Goal: Communication & Community: Answer question/provide support

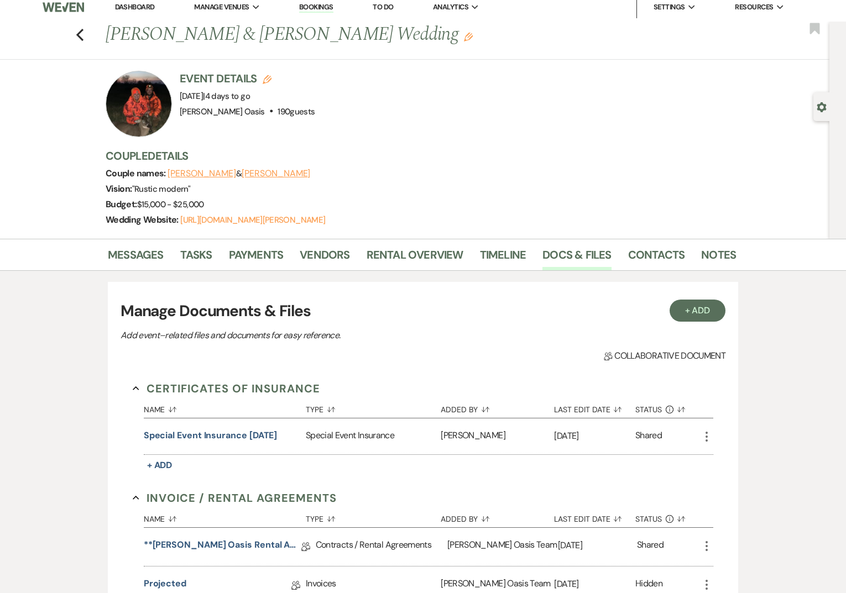
click at [124, 9] on link "Dashboard" at bounding box center [135, 6] width 40 height 9
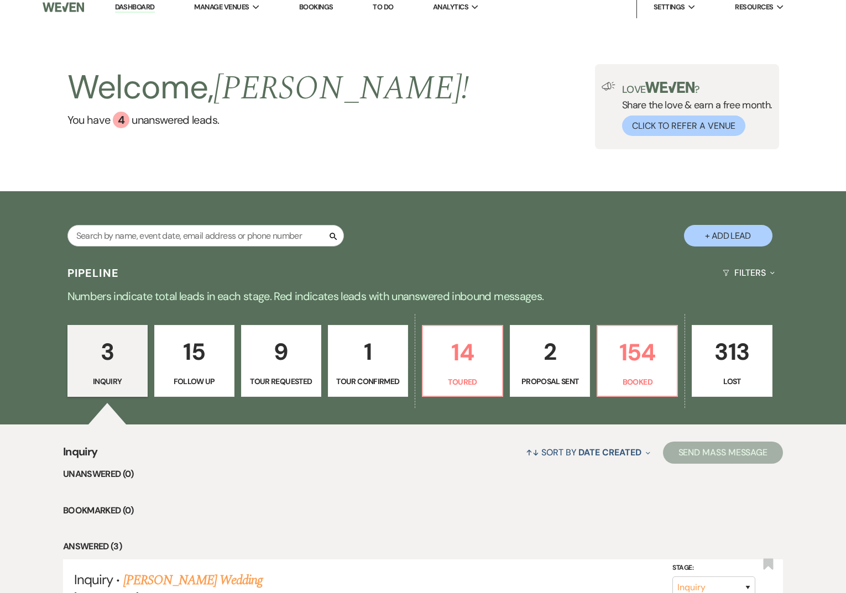
click at [284, 367] on p "9" at bounding box center [281, 351] width 66 height 37
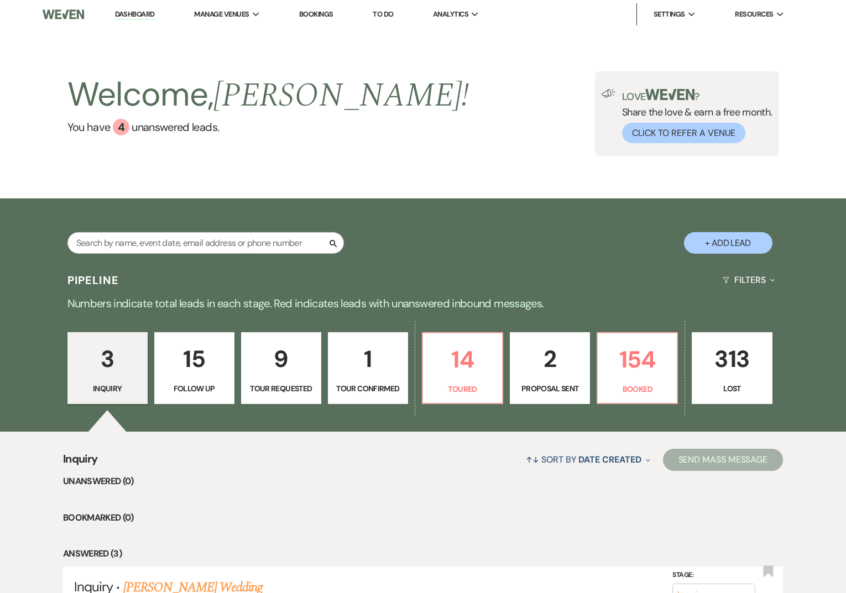
select select "2"
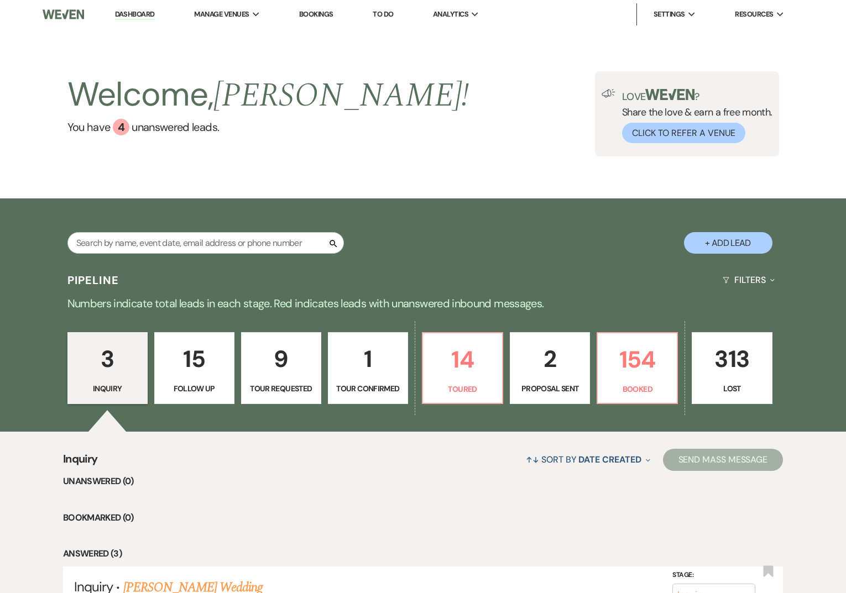
select select "2"
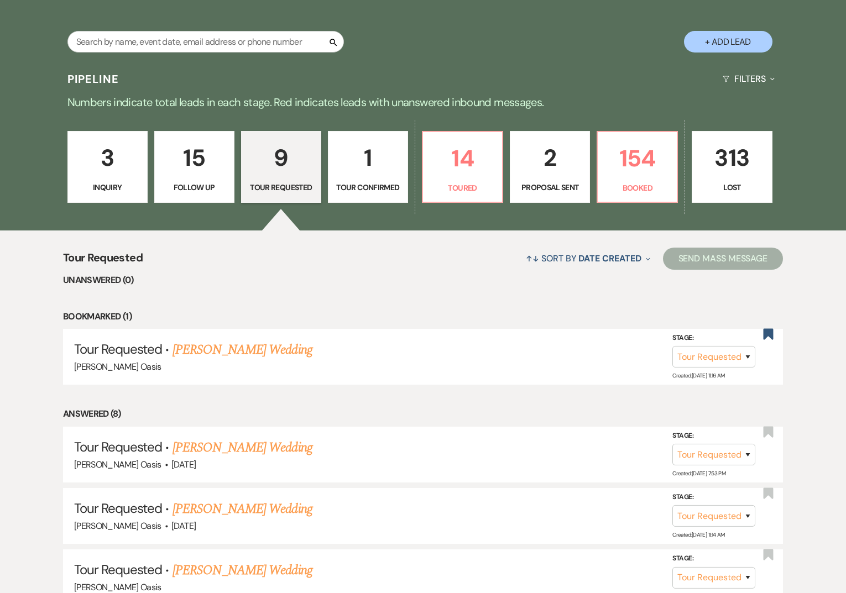
scroll to position [201, 0]
click at [251, 448] on link "[PERSON_NAME] Wedding" at bounding box center [243, 449] width 140 height 20
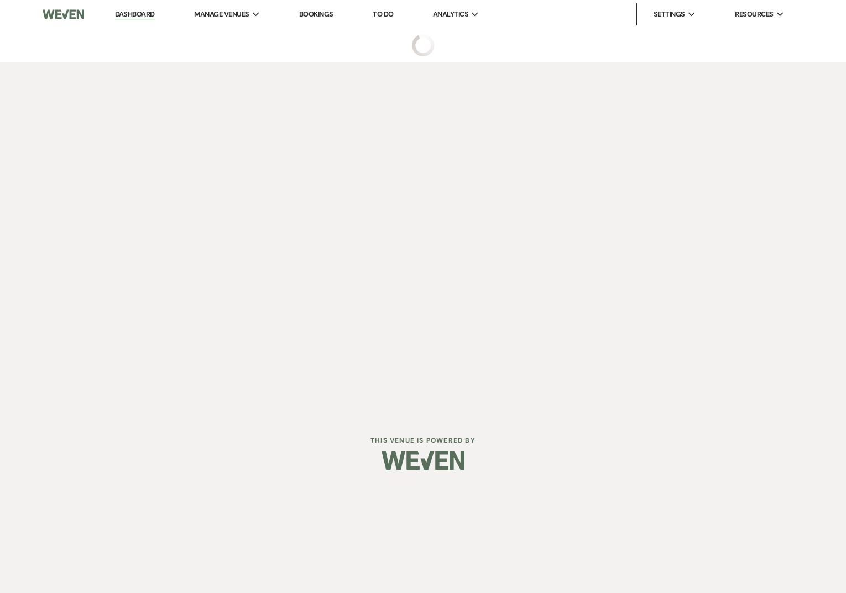
select select "2"
select select "5"
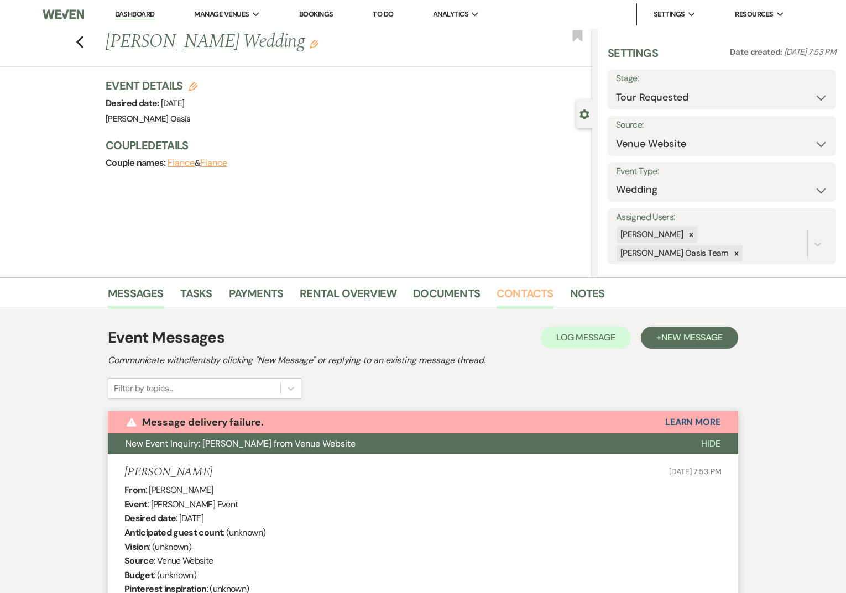
click at [531, 290] on link "Contacts" at bounding box center [525, 297] width 57 height 24
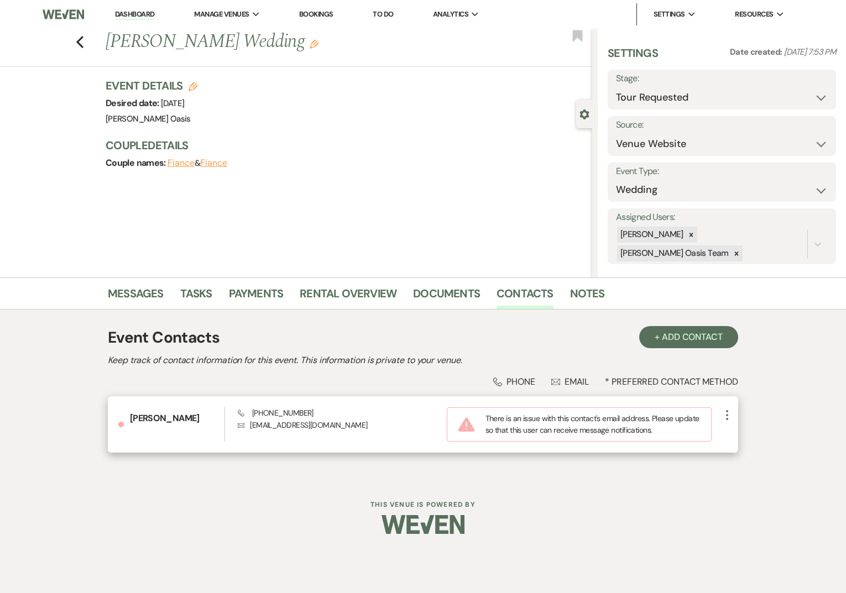
click at [731, 414] on icon "More" at bounding box center [727, 415] width 13 height 13
click at [736, 435] on use "button" at bounding box center [738, 436] width 8 height 8
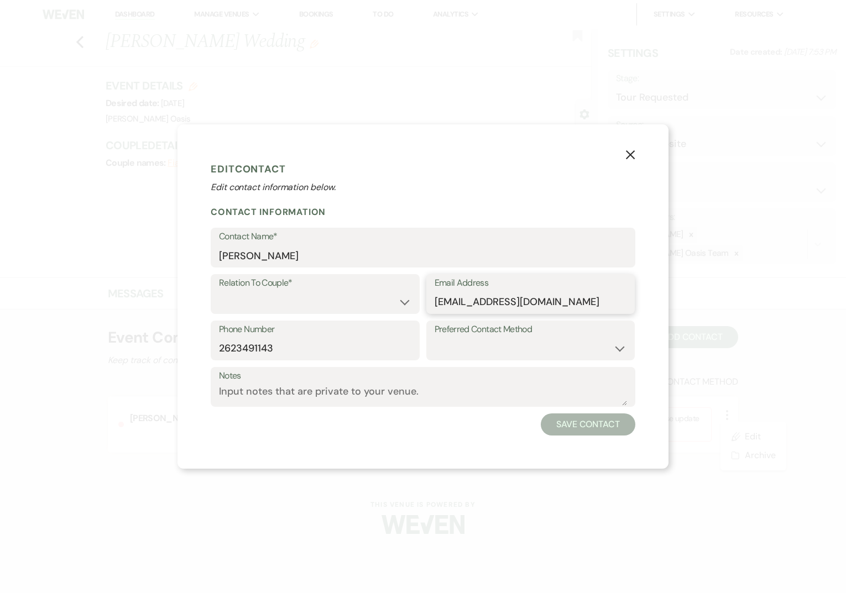
click at [513, 305] on input "[EMAIL_ADDRESS][DOMAIN_NAME]" at bounding box center [531, 302] width 192 height 22
type input "[EMAIL_ADDRESS][DOMAIN_NAME]"
click at [566, 427] on button "Save Contact" at bounding box center [588, 425] width 95 height 22
click at [272, 299] on select "Couple Planner Parent of Couple Family Member Friend Other" at bounding box center [315, 302] width 191 height 22
select select "1"
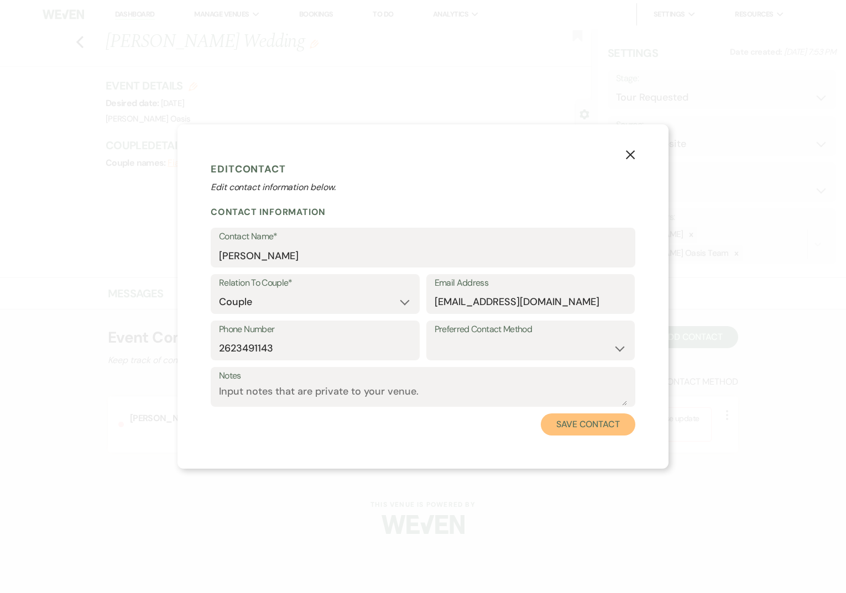
click at [582, 425] on button "Save Contact" at bounding box center [588, 425] width 95 height 22
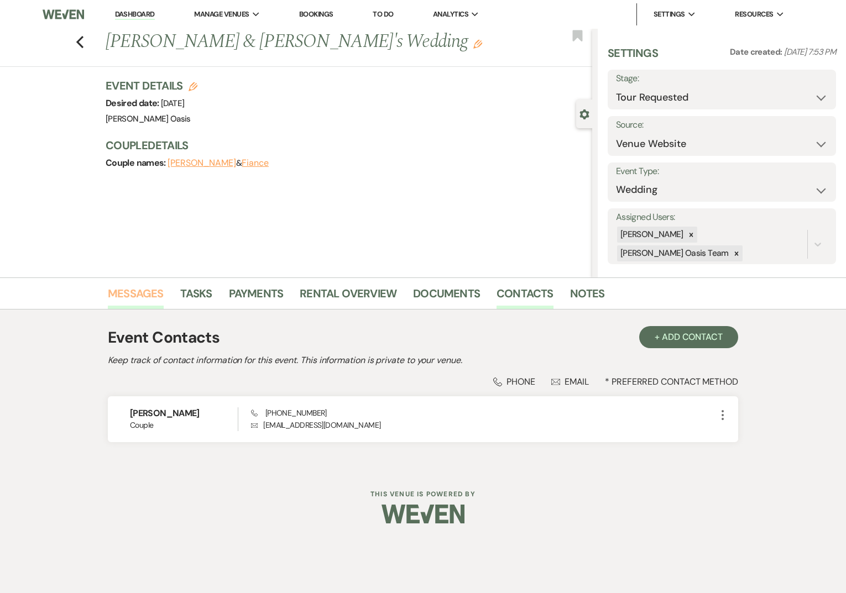
click at [150, 285] on link "Messages" at bounding box center [136, 297] width 56 height 24
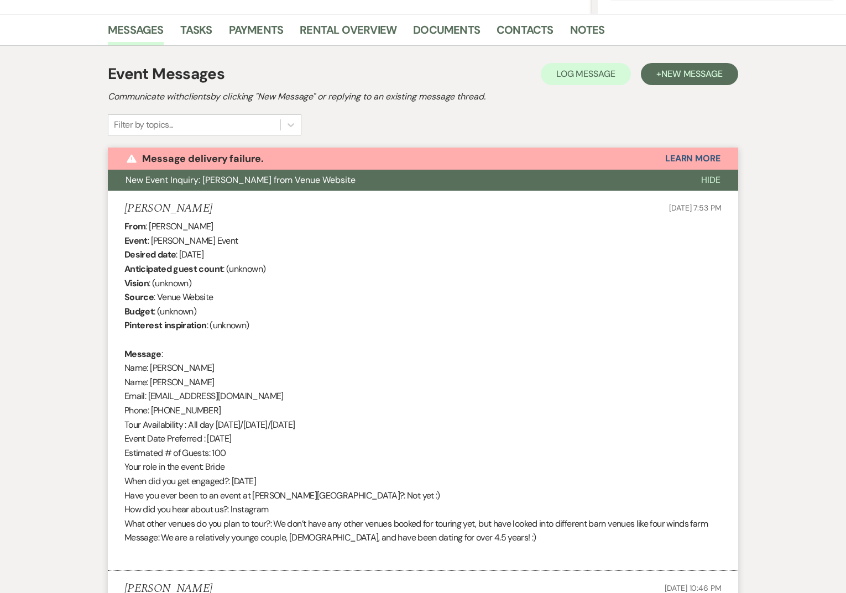
click at [150, 135] on div "Filter by topics..." at bounding box center [205, 124] width 194 height 21
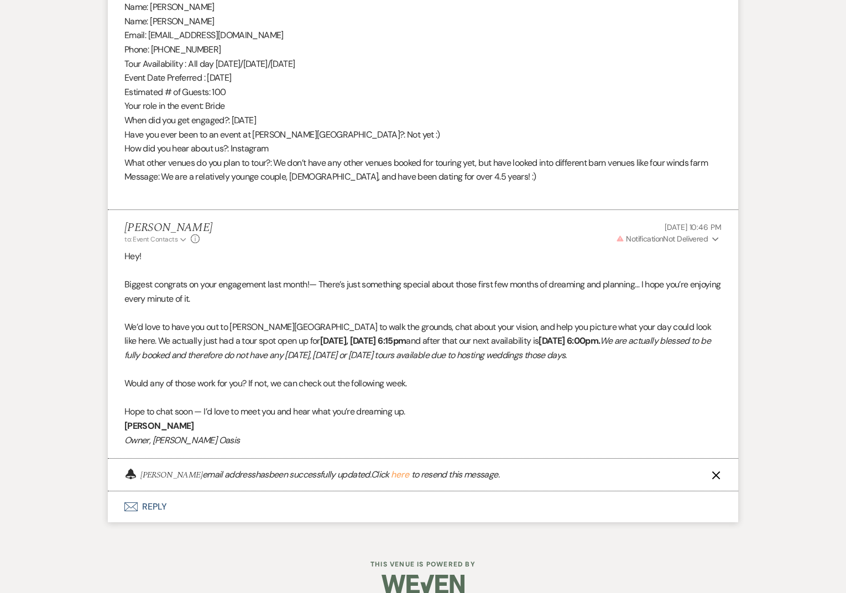
scroll to position [632, 0]
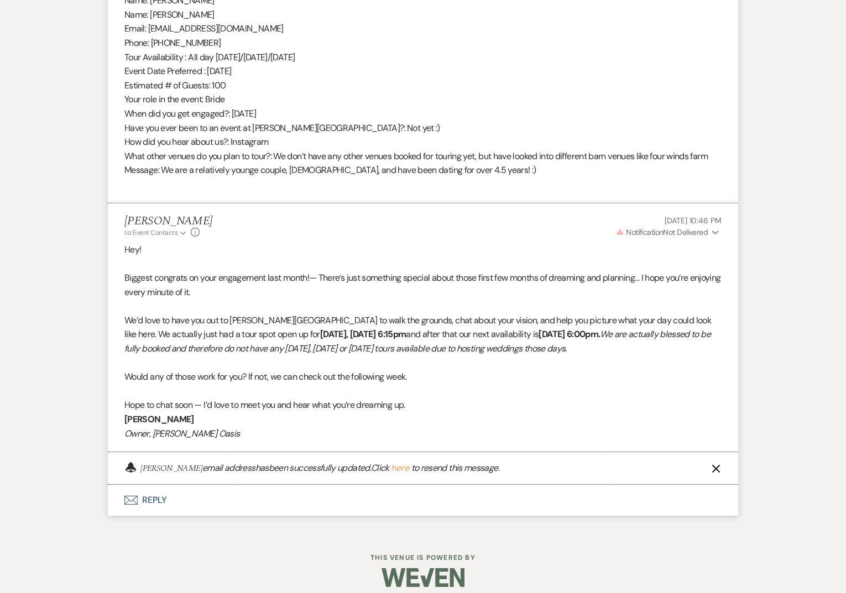
click at [400, 466] on button "here" at bounding box center [400, 468] width 18 height 9
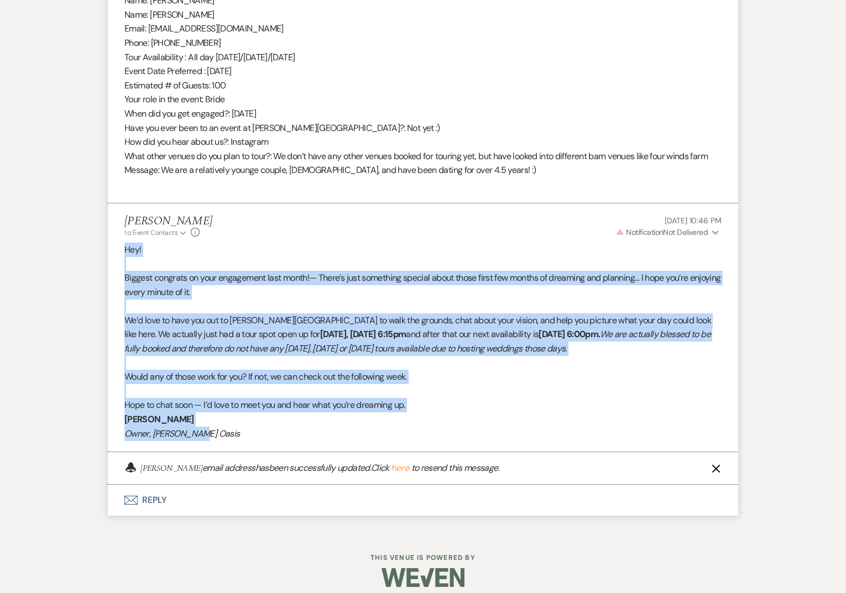
drag, startPoint x: 208, startPoint y: 439, endPoint x: 113, endPoint y: 246, distance: 215.4
click at [113, 246] on li "[PERSON_NAME] to: Event Contacts Expand Info [DATE] 10:46 PM Warning Notificati…" at bounding box center [423, 328] width 630 height 249
copy div "Hey! Biggest congrats on your engagement last month!— There’s just something sp…"
click at [170, 505] on button "Envelope Reply" at bounding box center [423, 500] width 630 height 31
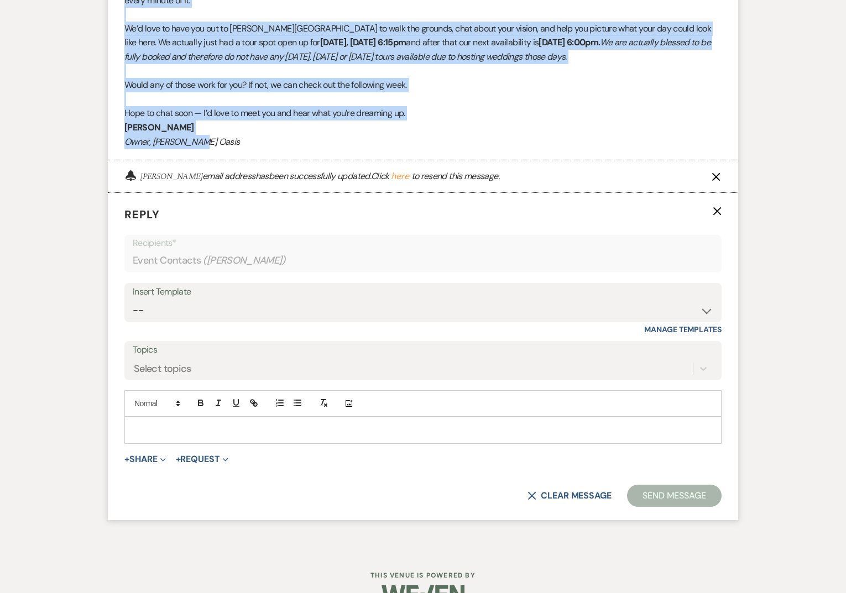
scroll to position [951, 0]
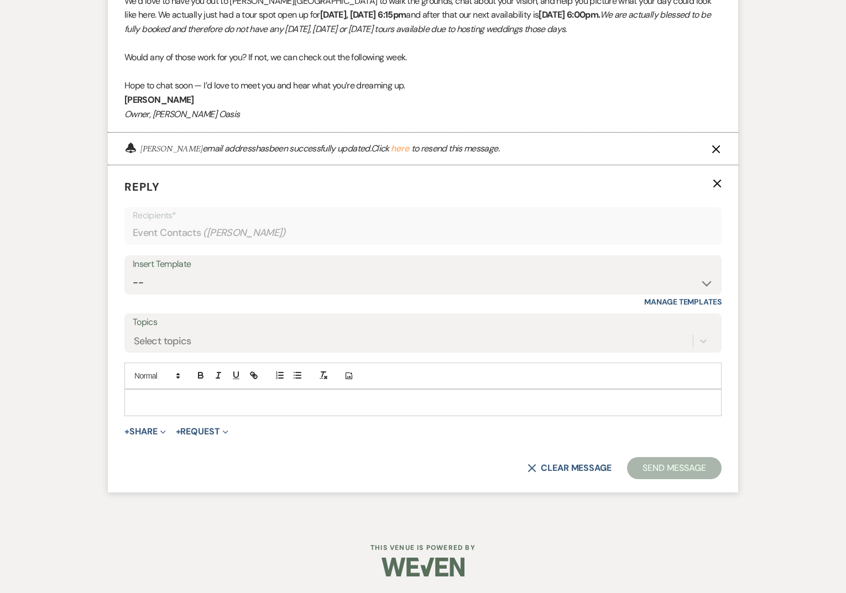
click at [170, 411] on div at bounding box center [423, 402] width 596 height 25
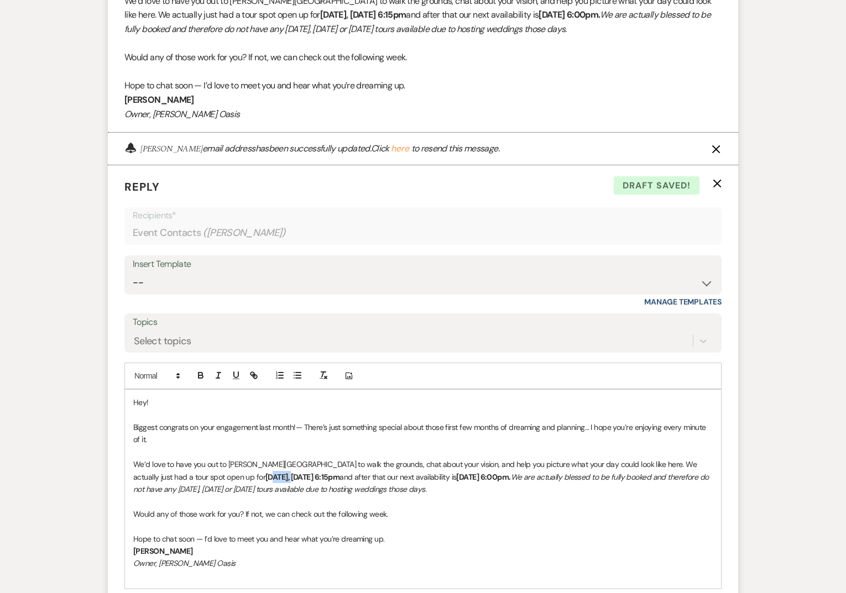
drag, startPoint x: 215, startPoint y: 476, endPoint x: 182, endPoint y: 477, distance: 33.2
click at [265, 477] on strong "[DATE], [DATE] 6:15pm" at bounding box center [302, 477] width 74 height 10
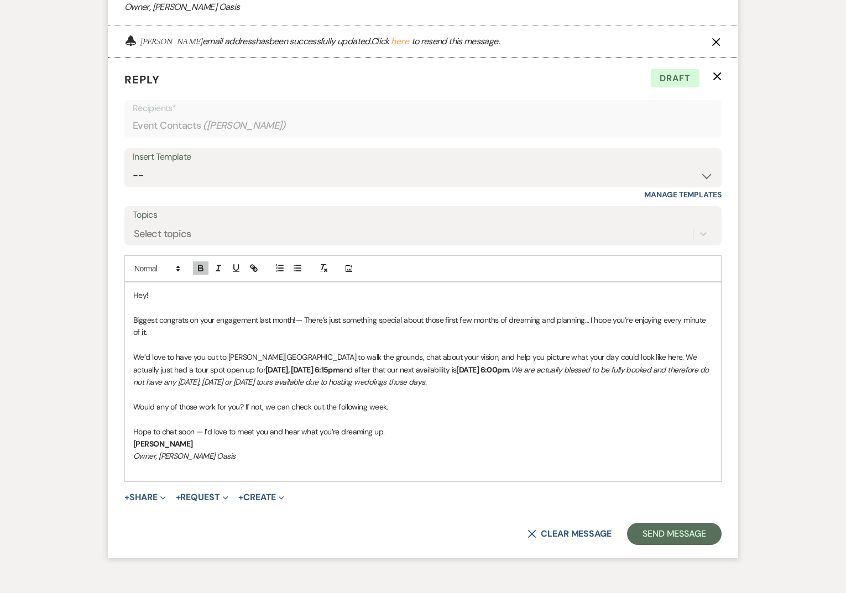
scroll to position [1060, 0]
click at [669, 530] on button "Send Message" at bounding box center [674, 533] width 95 height 22
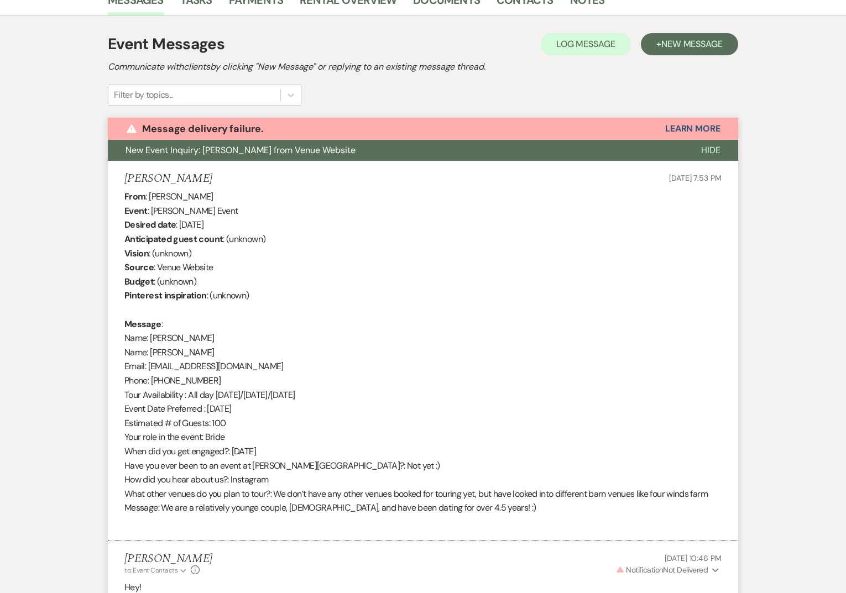
scroll to position [0, 0]
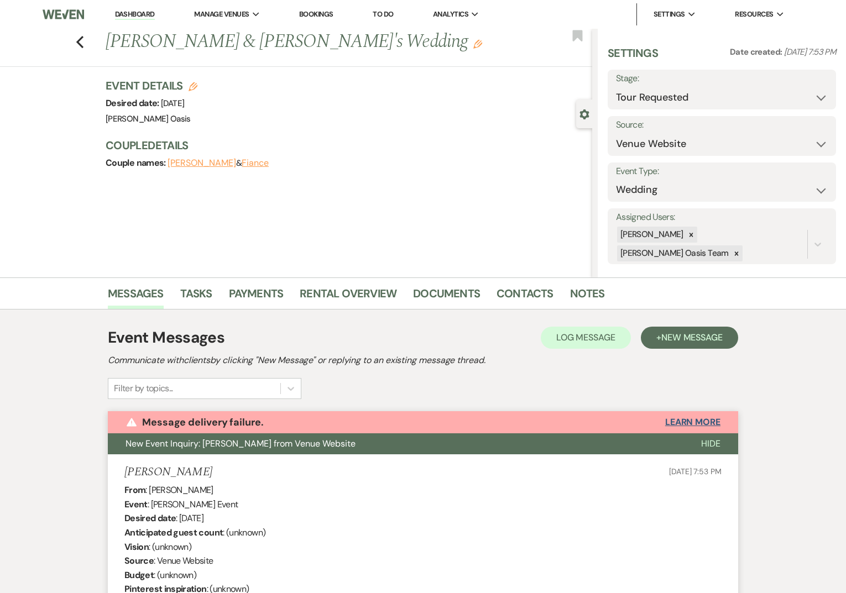
click at [710, 427] on button "Learn More" at bounding box center [692, 422] width 55 height 9
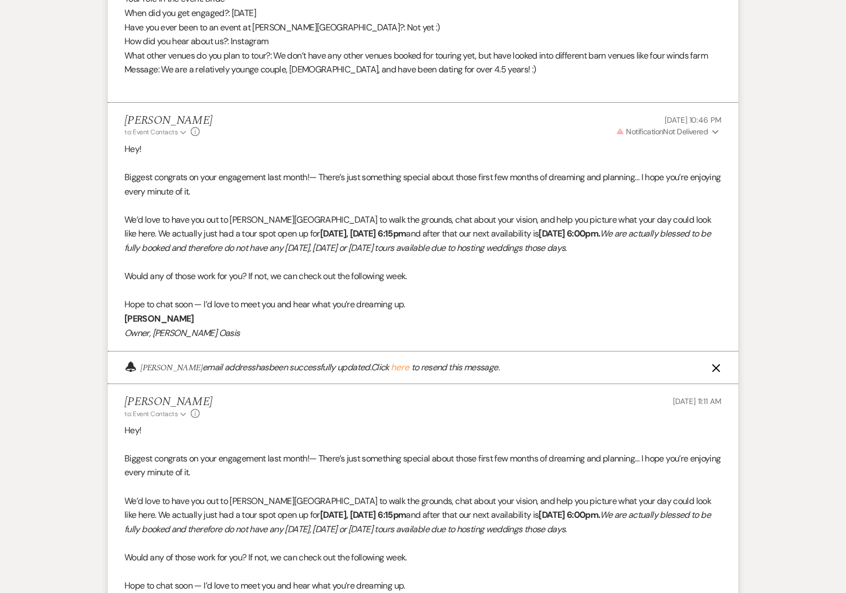
click at [716, 371] on icon "X" at bounding box center [716, 368] width 9 height 9
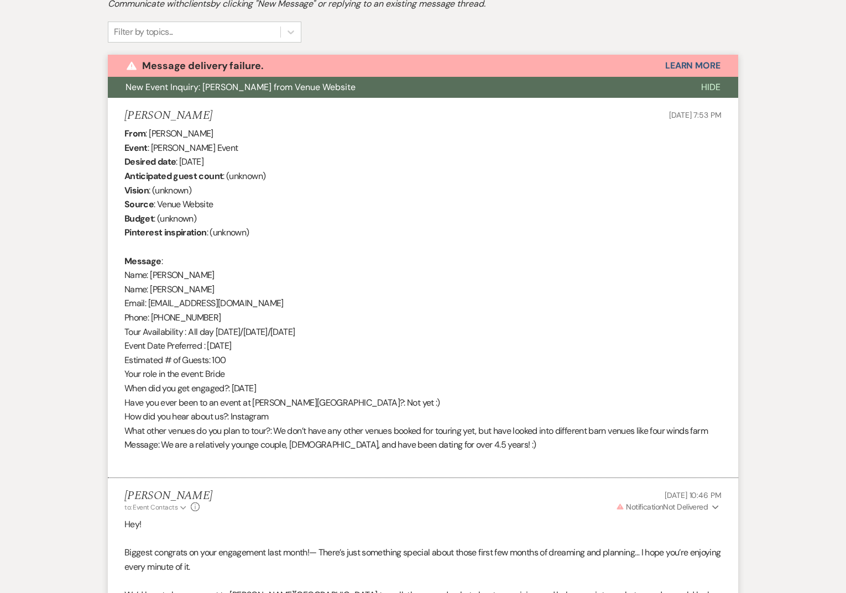
scroll to position [345, 0]
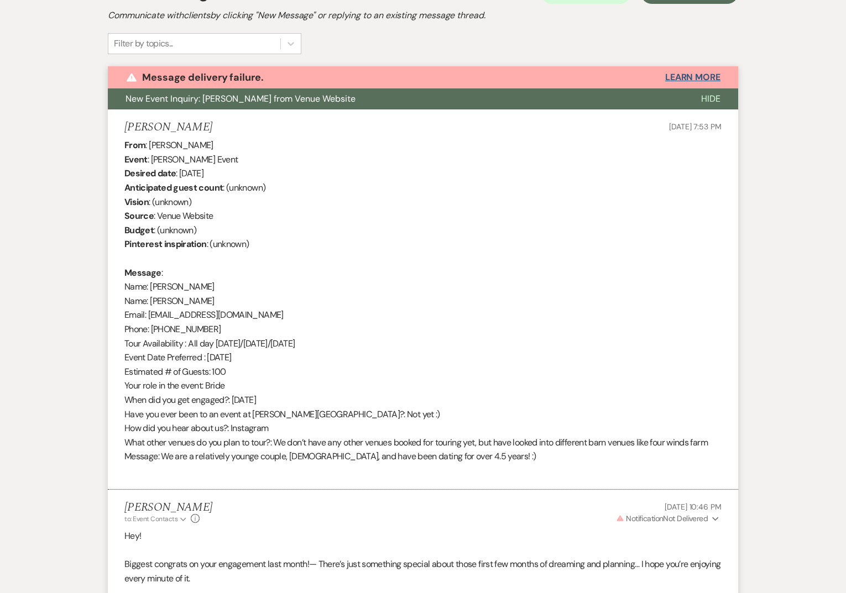
click at [701, 79] on button "Learn More" at bounding box center [692, 77] width 55 height 9
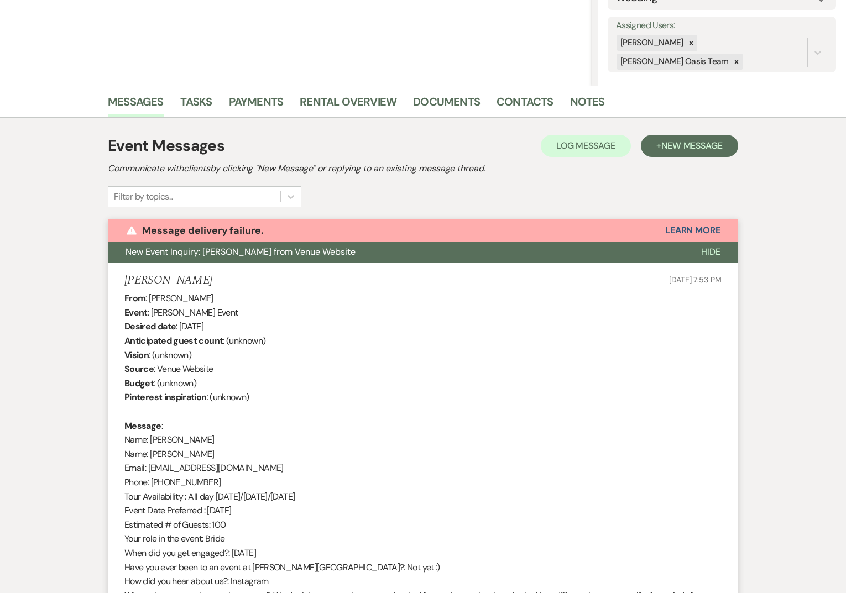
scroll to position [0, 0]
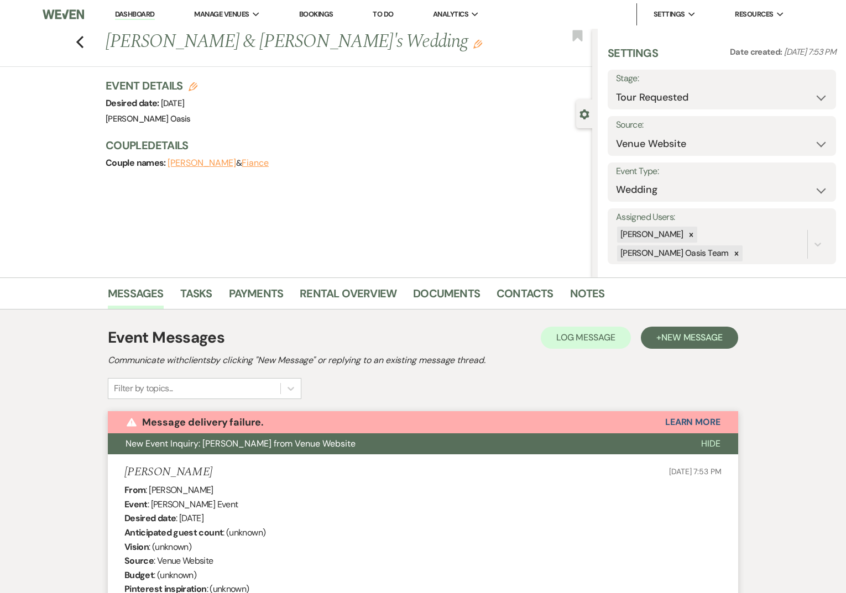
click at [147, 12] on link "Dashboard" at bounding box center [135, 14] width 40 height 11
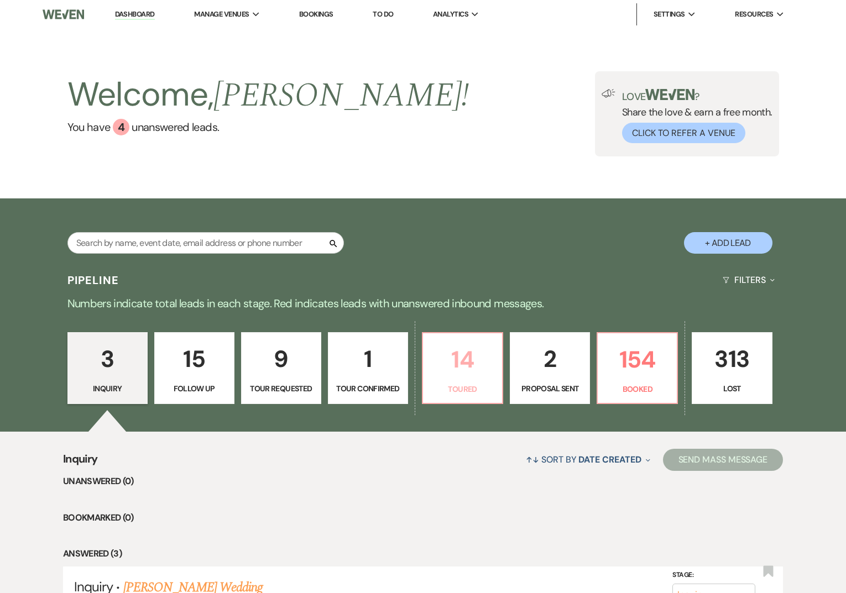
click at [466, 390] on p "Toured" at bounding box center [463, 389] width 66 height 12
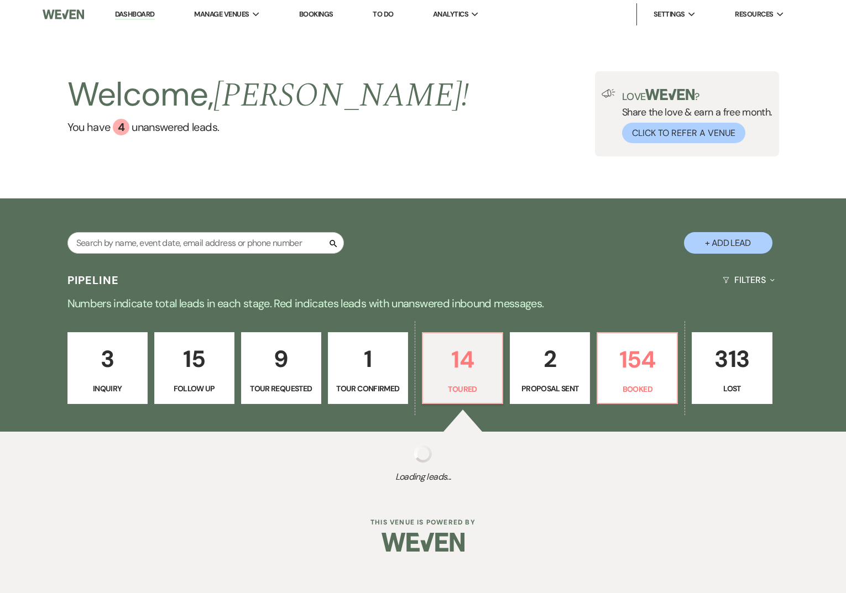
select select "5"
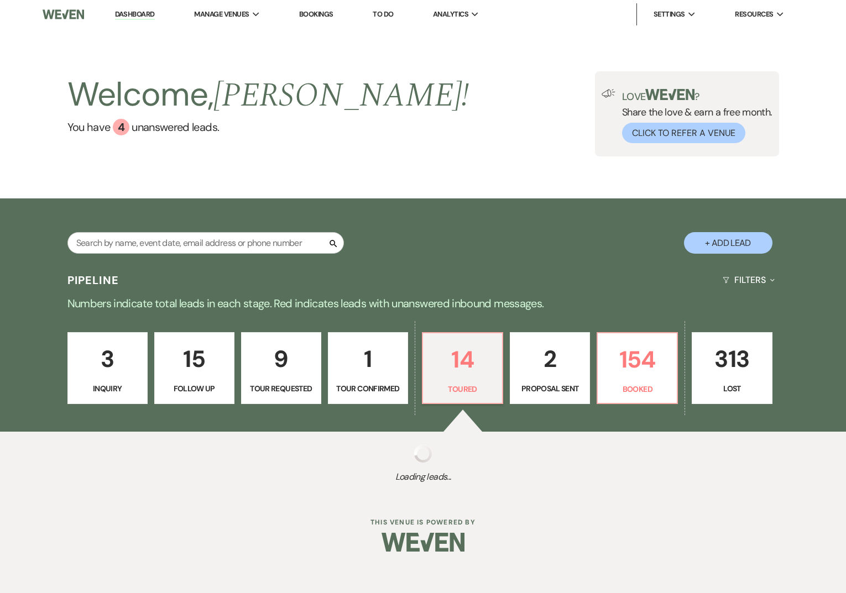
select select "5"
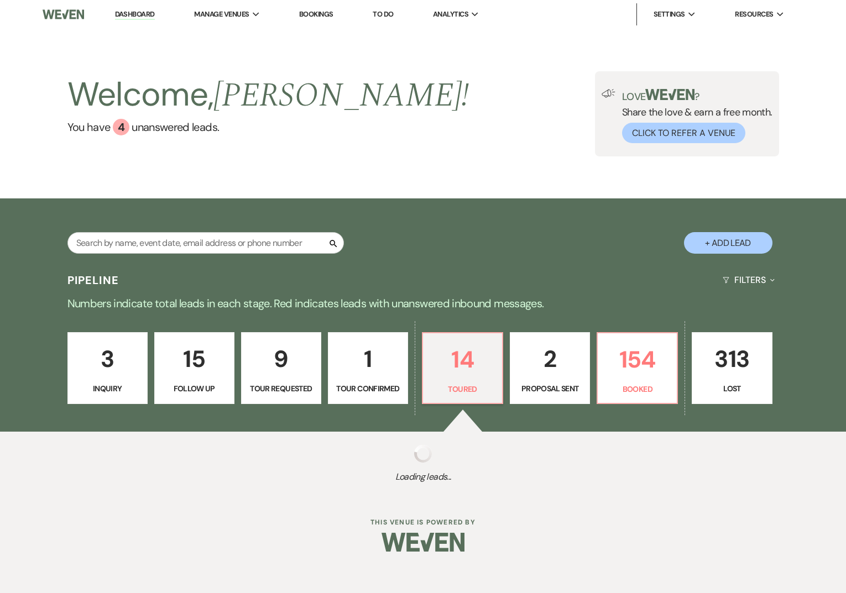
select select "5"
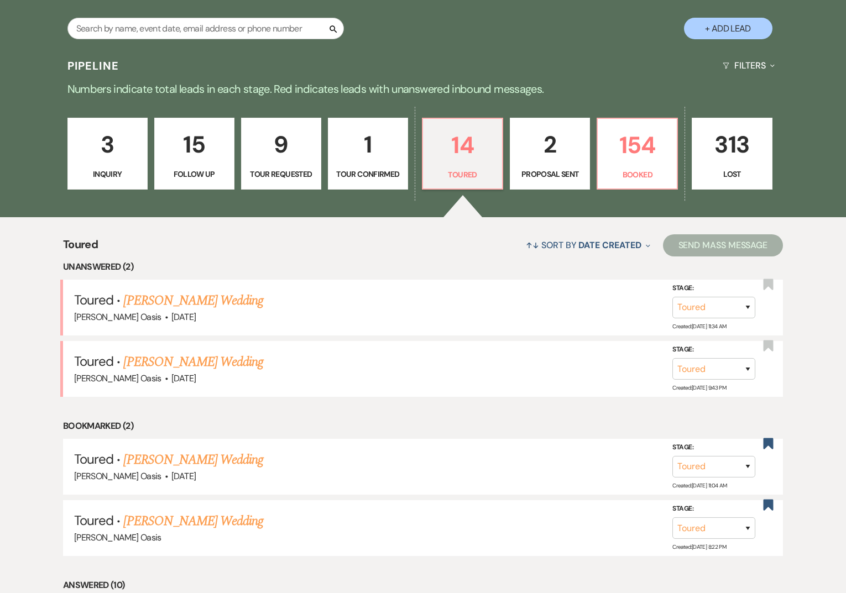
scroll to position [215, 0]
click at [185, 362] on link "[PERSON_NAME] Wedding" at bounding box center [193, 362] width 140 height 20
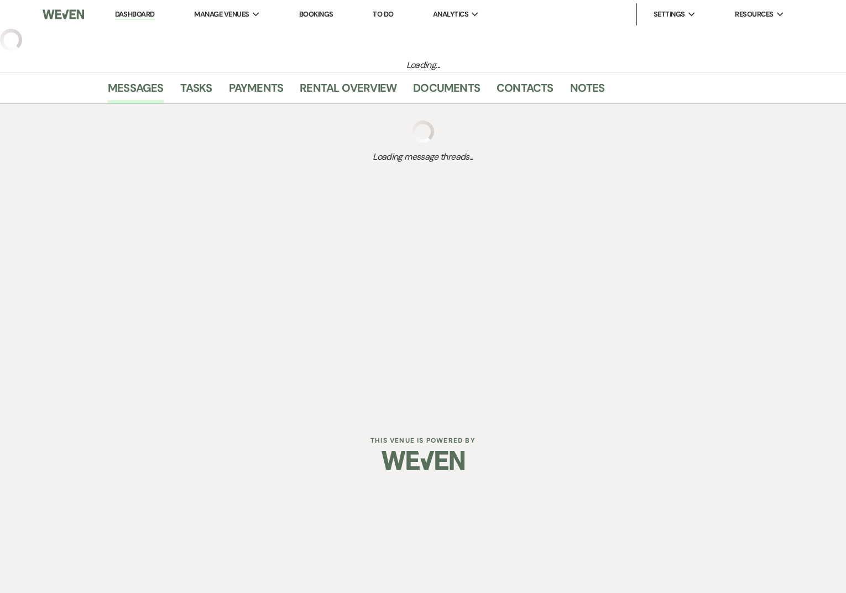
select select "5"
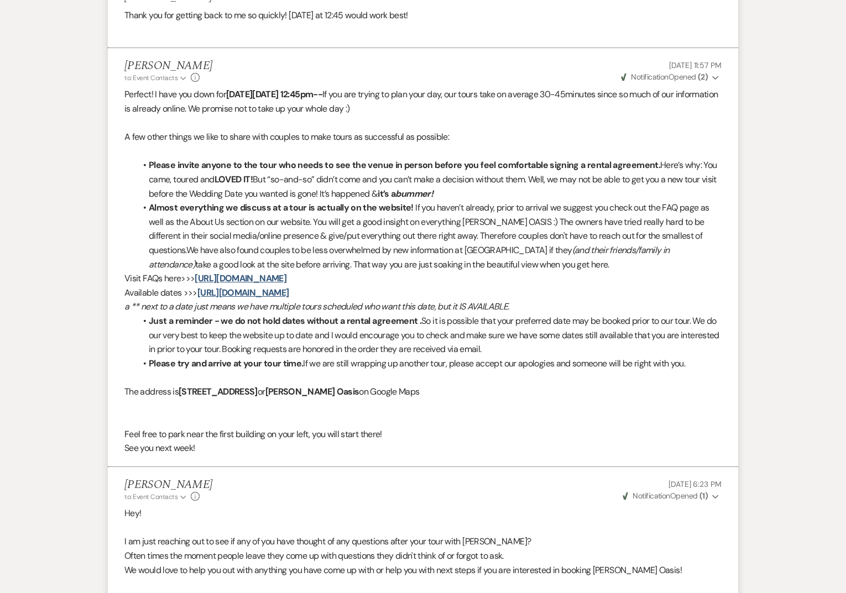
scroll to position [1309, 0]
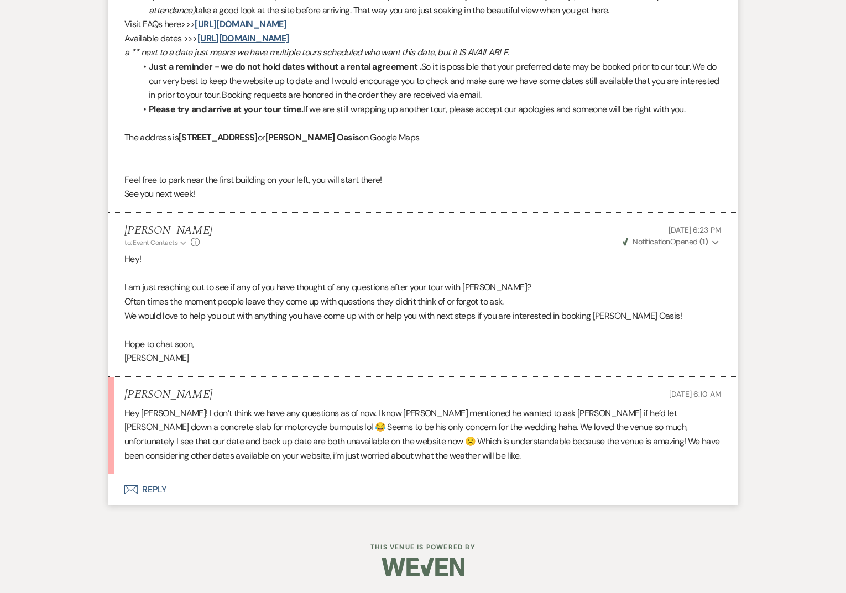
click at [217, 500] on button "Envelope Reply" at bounding box center [423, 489] width 630 height 31
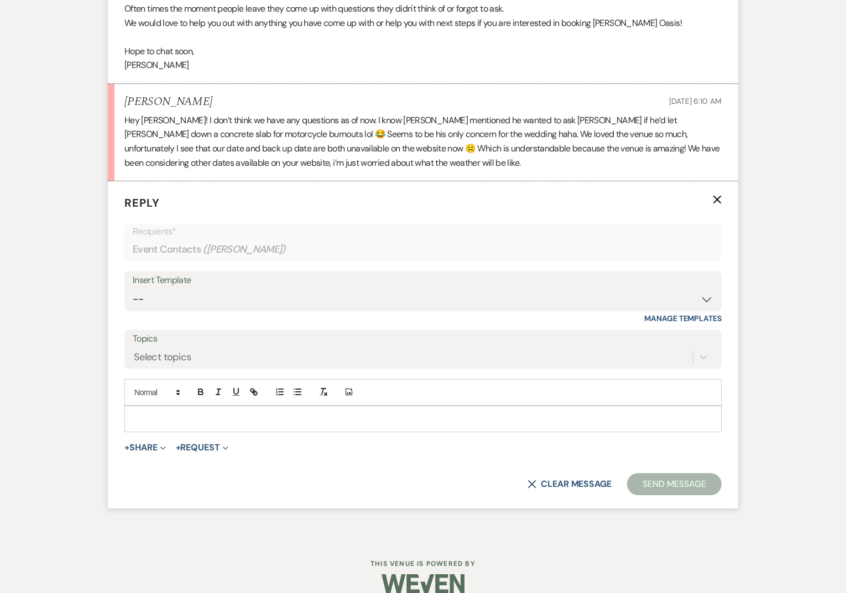
scroll to position [1618, 0]
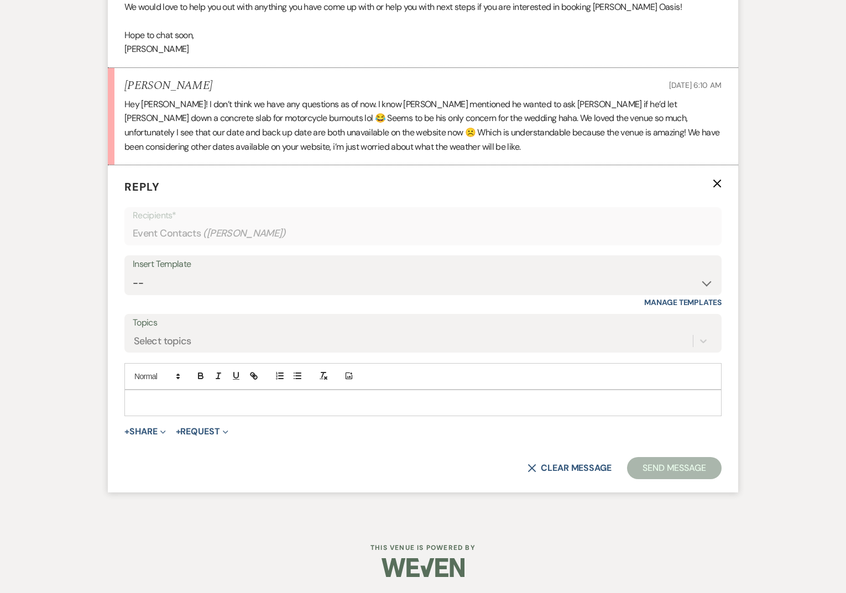
click at [191, 406] on p at bounding box center [423, 403] width 580 height 12
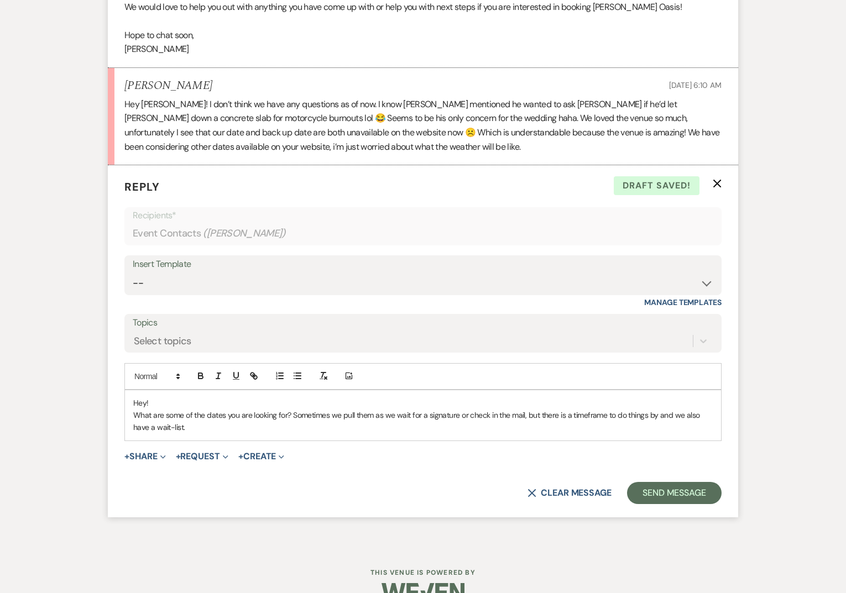
drag, startPoint x: 290, startPoint y: 411, endPoint x: 294, endPoint y: 435, distance: 23.6
click at [295, 435] on div "Hey! What are some of the dates you are looking for? Sometimes we pull them as …" at bounding box center [423, 415] width 596 height 50
click at [221, 370] on button "button" at bounding box center [218, 375] width 15 height 13
click at [290, 433] on p "What are some of the dates you are looking for? Sometimes we pull them as we wa…" at bounding box center [423, 421] width 580 height 25
click at [220, 375] on icon "button" at bounding box center [218, 376] width 10 height 10
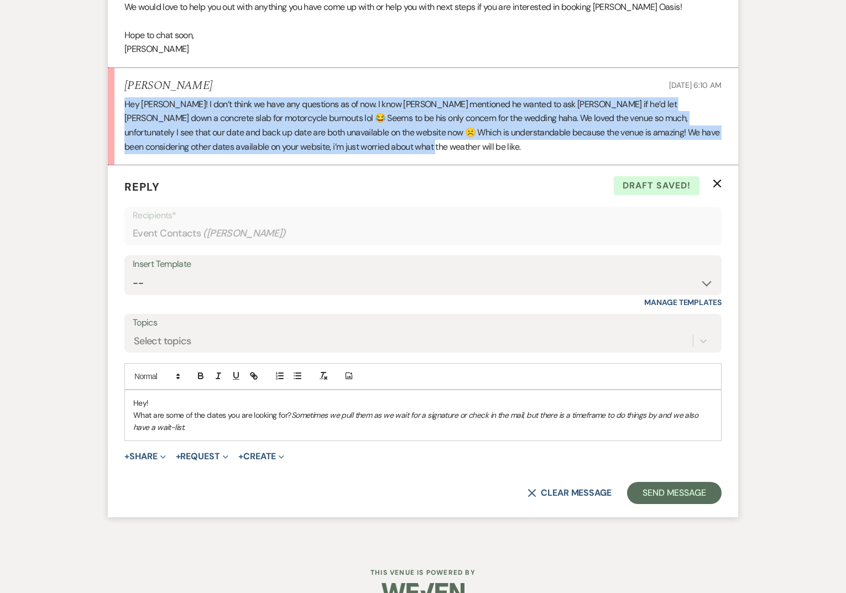
drag, startPoint x: 372, startPoint y: 145, endPoint x: 118, endPoint y: 97, distance: 258.4
click at [118, 97] on li "[PERSON_NAME] [DATE] 6:10 AM Hey [PERSON_NAME]! I don’t think we have any quest…" at bounding box center [423, 116] width 630 height 97
copy p "Hey [PERSON_NAME]! I don’t think we have any questions as of now. I know [PERSO…"
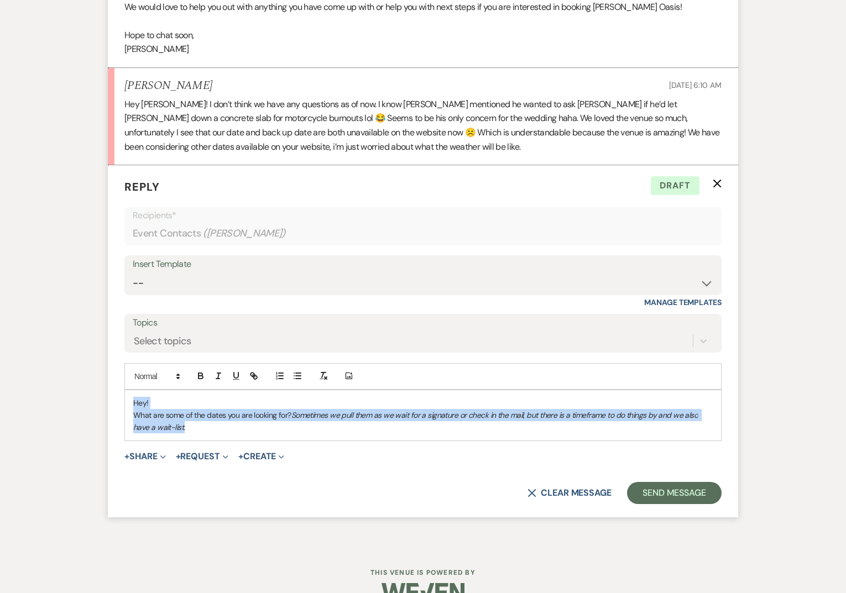
drag, startPoint x: 197, startPoint y: 434, endPoint x: 108, endPoint y: 362, distance: 114.5
click at [108, 362] on form "Reply X Draft Recipients* Event Contacts ( [PERSON_NAME] ) Insert Template -- W…" at bounding box center [423, 341] width 630 height 352
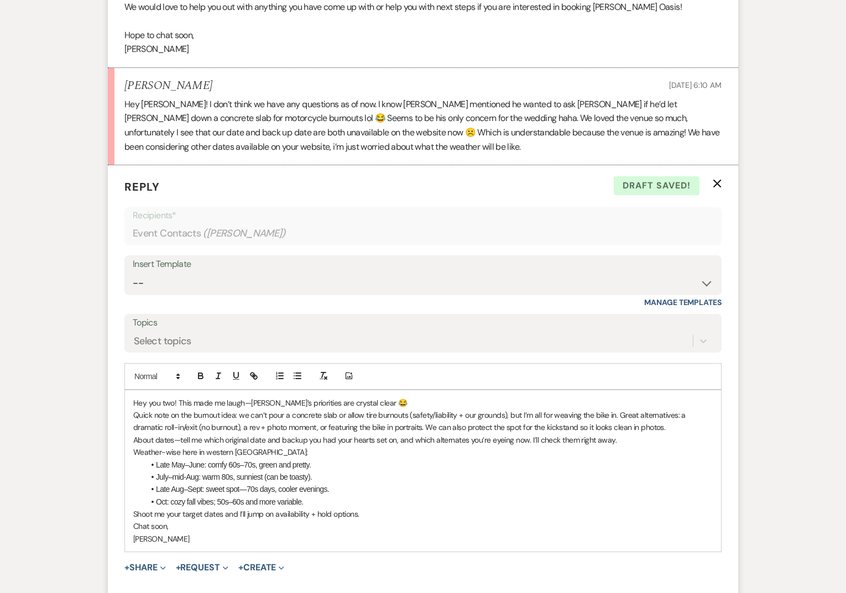
click at [179, 401] on p "Hey you two! This made me laugh—[PERSON_NAME]’s priorities are crystal clear 😂" at bounding box center [423, 403] width 580 height 12
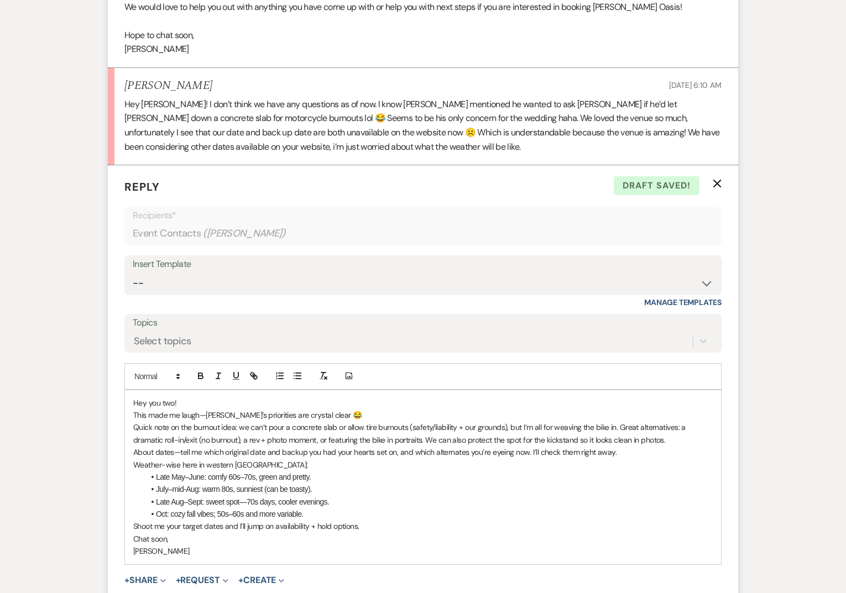
scroll to position [1618, 0]
click at [352, 413] on p "This made me laugh—[PERSON_NAME]’s priorities are crystal clear 😂" at bounding box center [423, 416] width 580 height 12
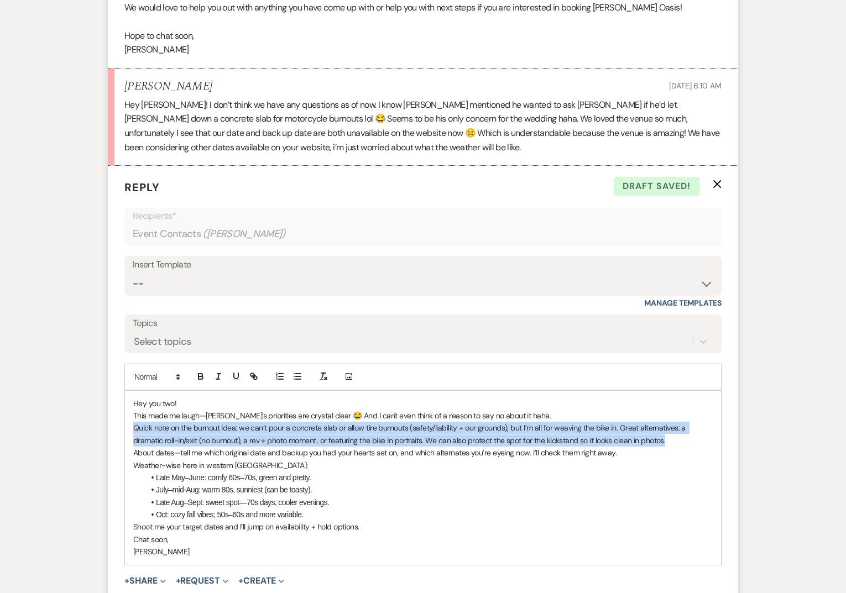
drag, startPoint x: 674, startPoint y: 439, endPoint x: 124, endPoint y: 422, distance: 550.5
click at [124, 422] on div "Hey you two! This made me laugh—[PERSON_NAME]’s priorities are crystal clear 😂 …" at bounding box center [422, 477] width 597 height 175
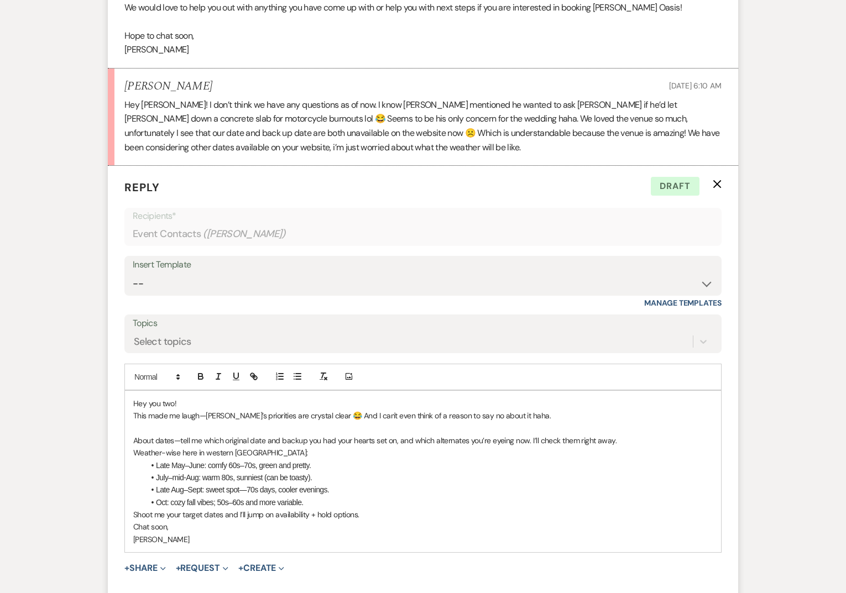
click at [633, 439] on p "About dates—tell me which original date and backup you had your hearts set on, …" at bounding box center [423, 441] width 580 height 12
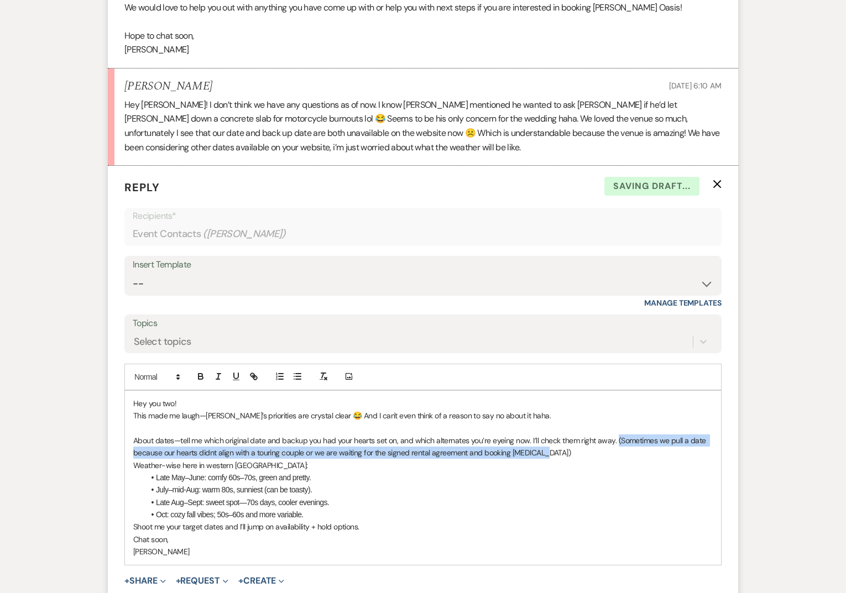
drag, startPoint x: 615, startPoint y: 435, endPoint x: 625, endPoint y: 450, distance: 17.5
click at [625, 450] on p "About dates—tell me which original date and backup you had your hearts set on, …" at bounding box center [423, 447] width 580 height 25
click at [212, 373] on button "button" at bounding box center [218, 376] width 15 height 13
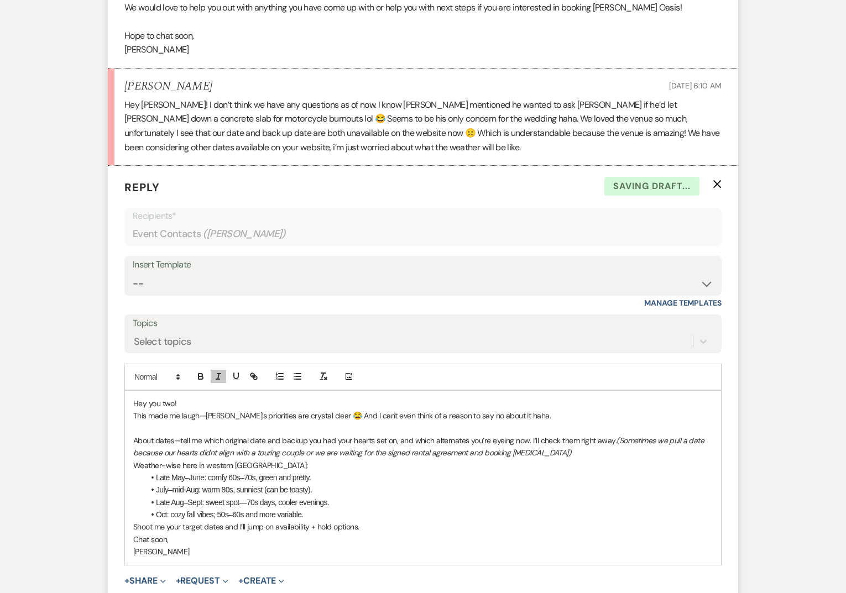
click at [538, 451] on p "About dates—tell me which original date and backup you had your hearts set on, …" at bounding box center [423, 447] width 580 height 25
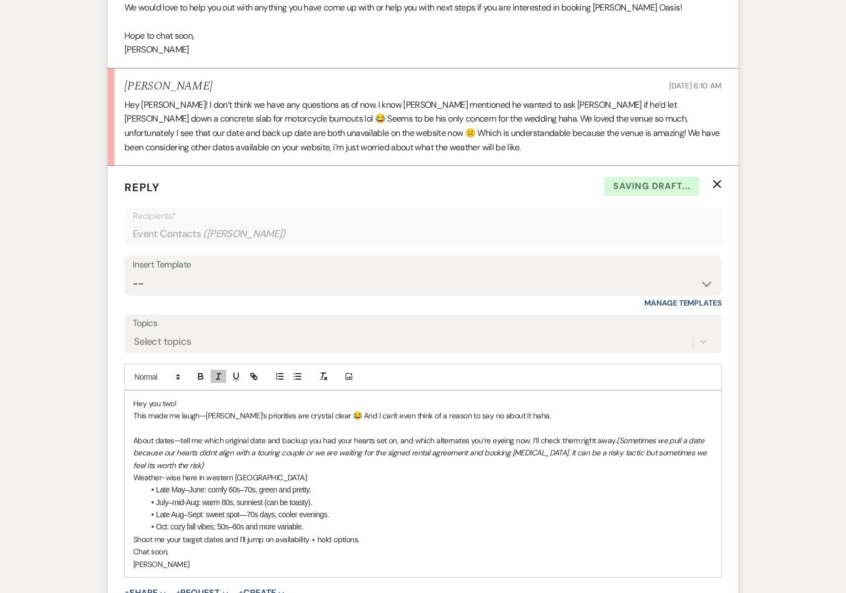
click at [197, 462] on p "About dates—tell me which original date and backup you had your hearts set on, …" at bounding box center [423, 453] width 580 height 37
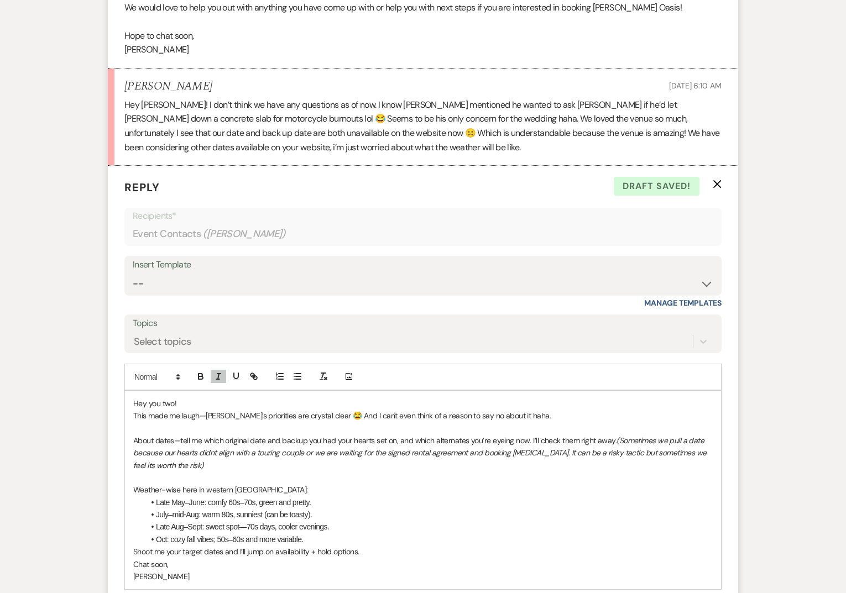
click at [321, 515] on li "July–mid-Aug: warm 80s, sunniest (can be toasty)." at bounding box center [428, 515] width 568 height 12
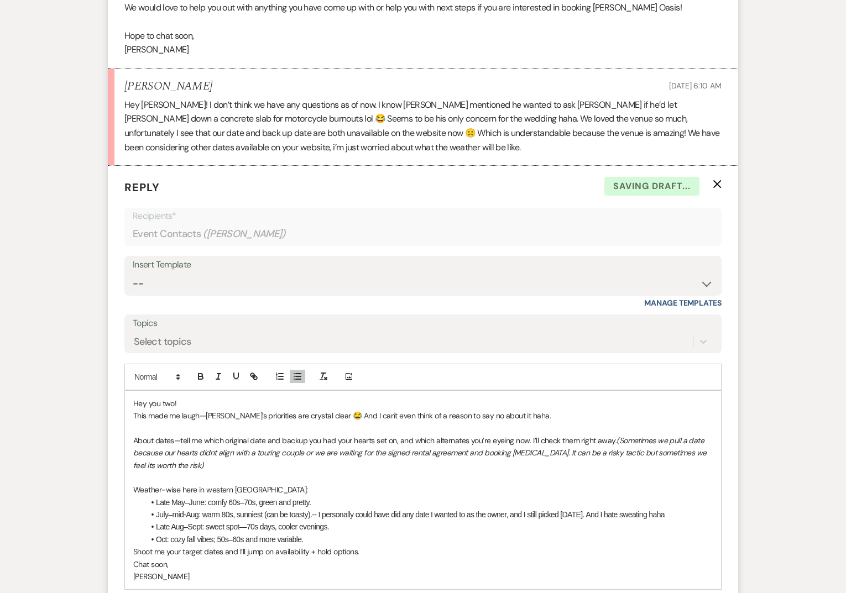
drag, startPoint x: 606, startPoint y: 514, endPoint x: 698, endPoint y: 515, distance: 92.9
click at [698, 515] on li "July–mid-Aug: warm 80s, sunniest (can be toasty).-- I personally could have did…" at bounding box center [428, 515] width 568 height 12
click at [215, 375] on icon "button" at bounding box center [218, 377] width 10 height 10
click at [340, 535] on li "Oct: cozy fall vibes; 50s–60s and more variable." at bounding box center [428, 540] width 568 height 12
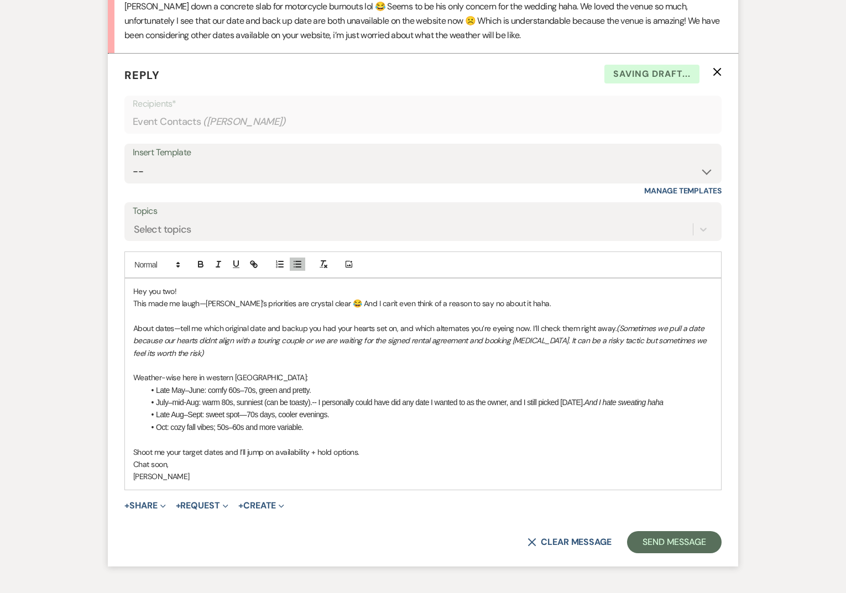
scroll to position [1731, 0]
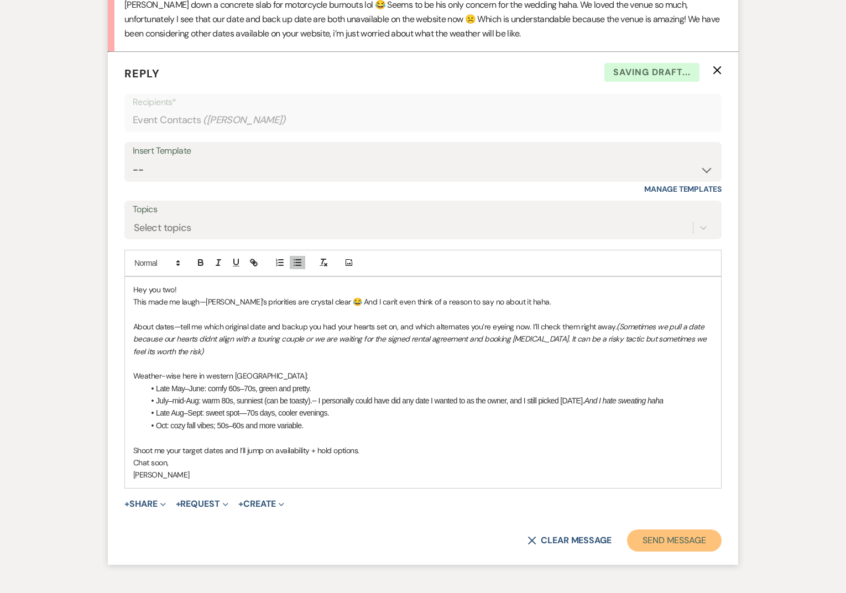
click at [695, 540] on button "Send Message" at bounding box center [674, 541] width 95 height 22
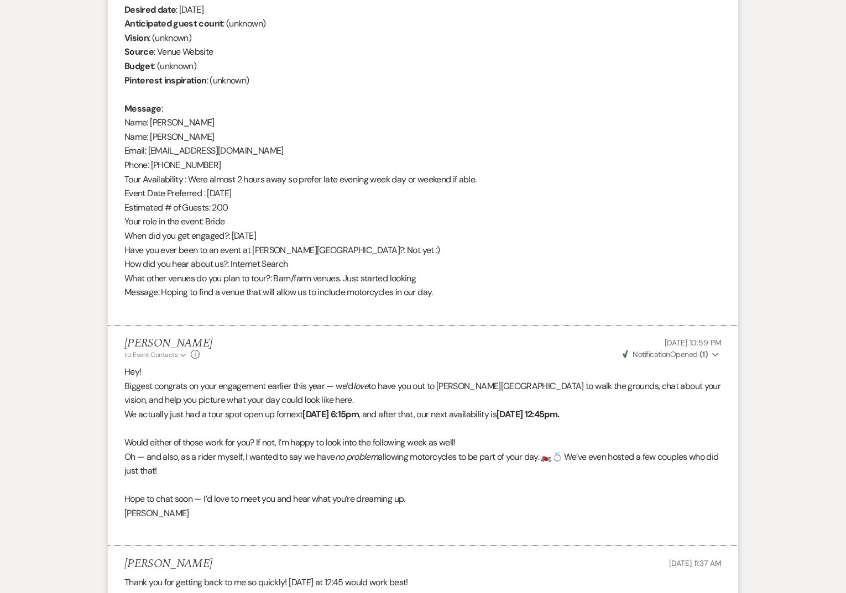
scroll to position [0, 0]
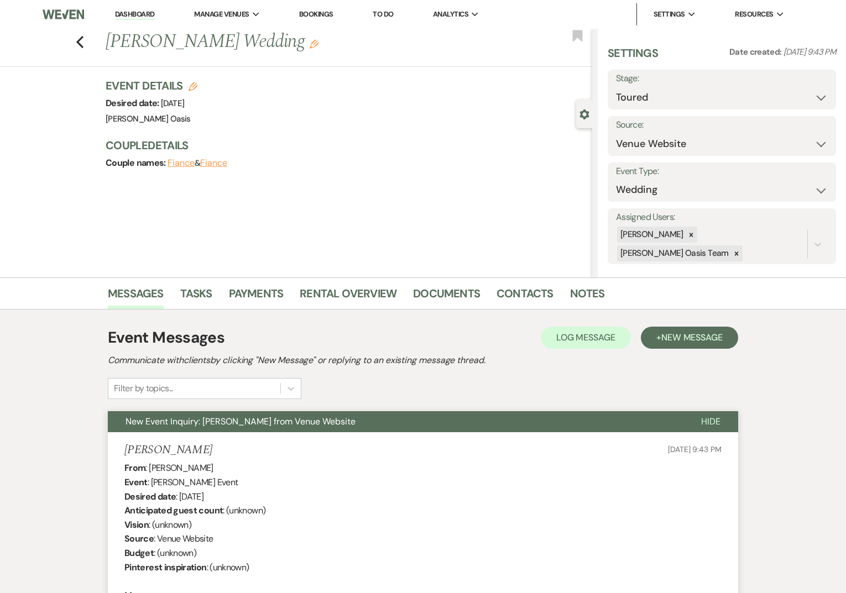
click at [138, 15] on link "Dashboard" at bounding box center [135, 14] width 40 height 11
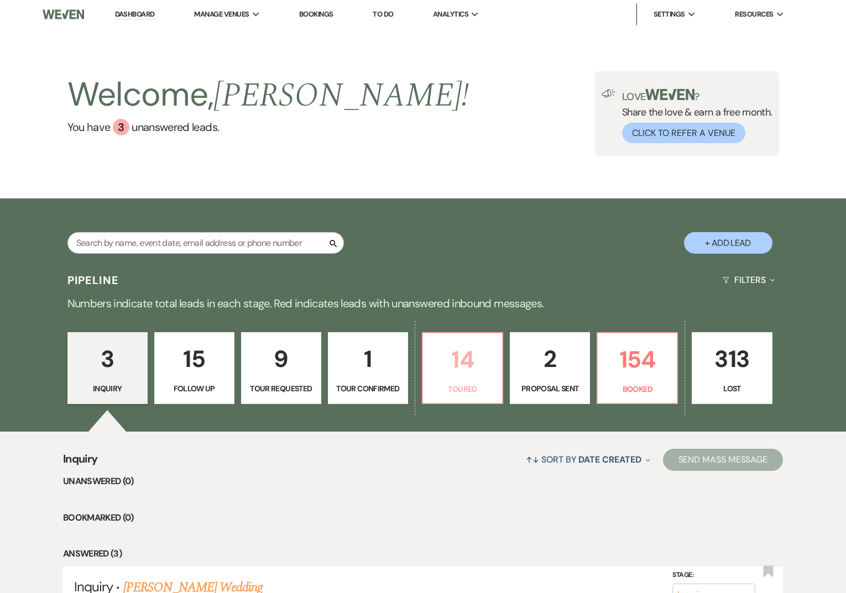
click at [467, 394] on p "Toured" at bounding box center [463, 389] width 66 height 12
select select "5"
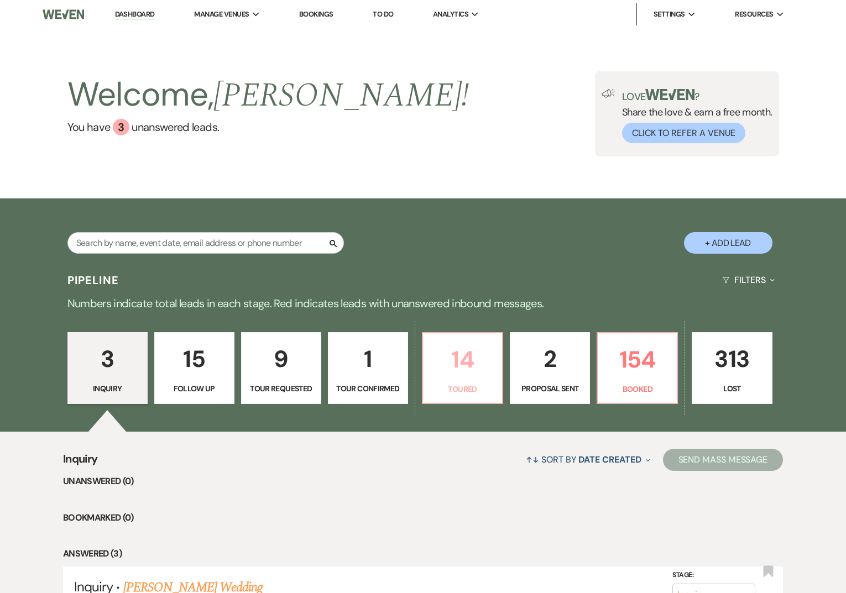
select select "5"
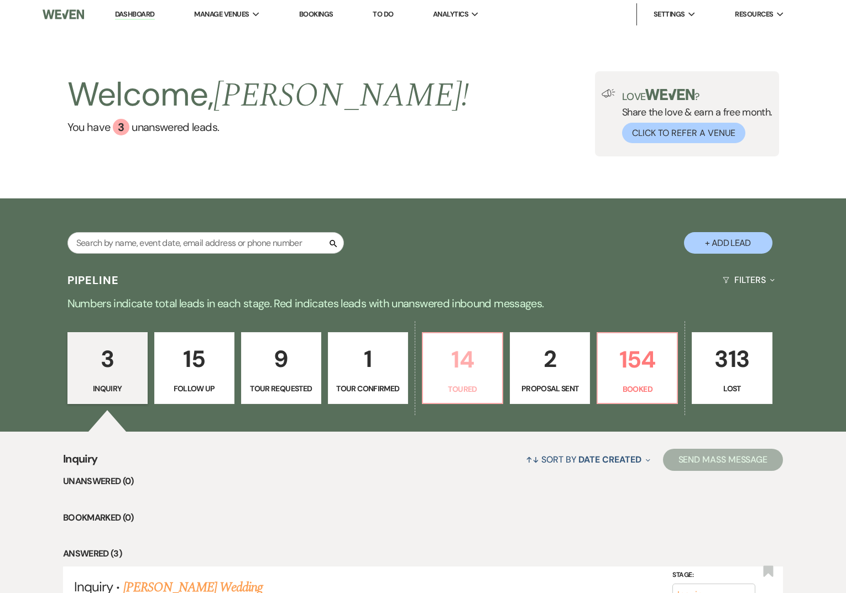
select select "5"
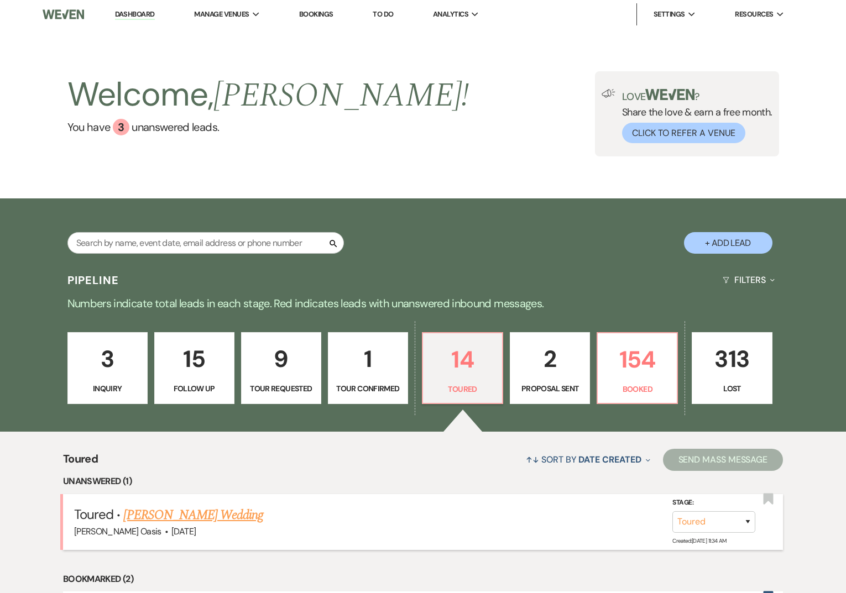
click at [195, 513] on link "[PERSON_NAME] Wedding" at bounding box center [193, 515] width 140 height 20
select select "5"
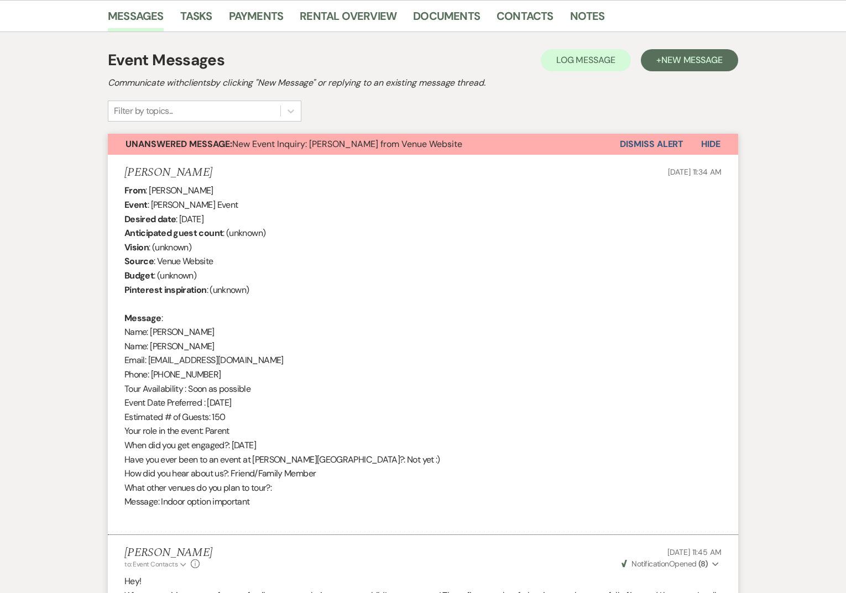
scroll to position [234, 0]
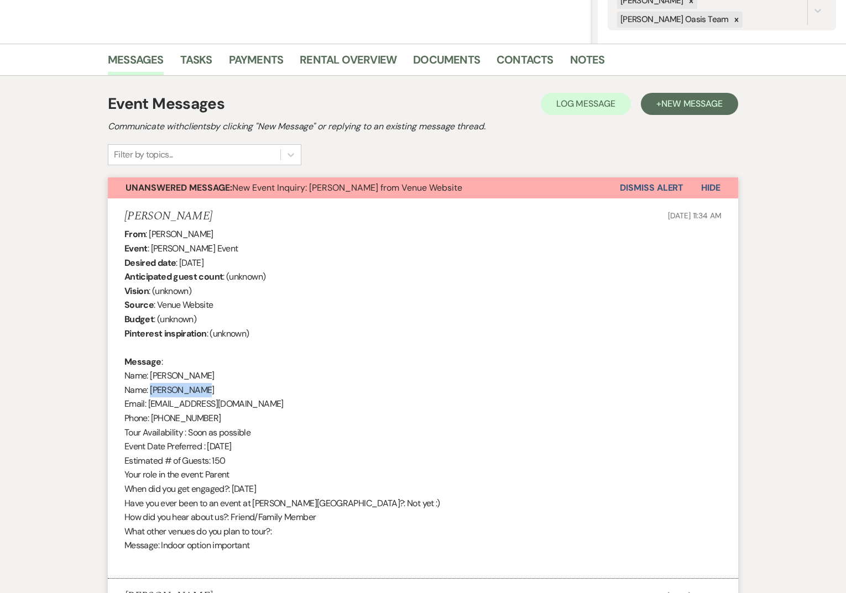
drag, startPoint x: 206, startPoint y: 391, endPoint x: 150, endPoint y: 393, distance: 55.3
click at [150, 393] on div "From : [PERSON_NAME] Event : [PERSON_NAME] Event Desired date : [DATE] Anticipa…" at bounding box center [422, 397] width 597 height 340
copy div "[PERSON_NAME]"
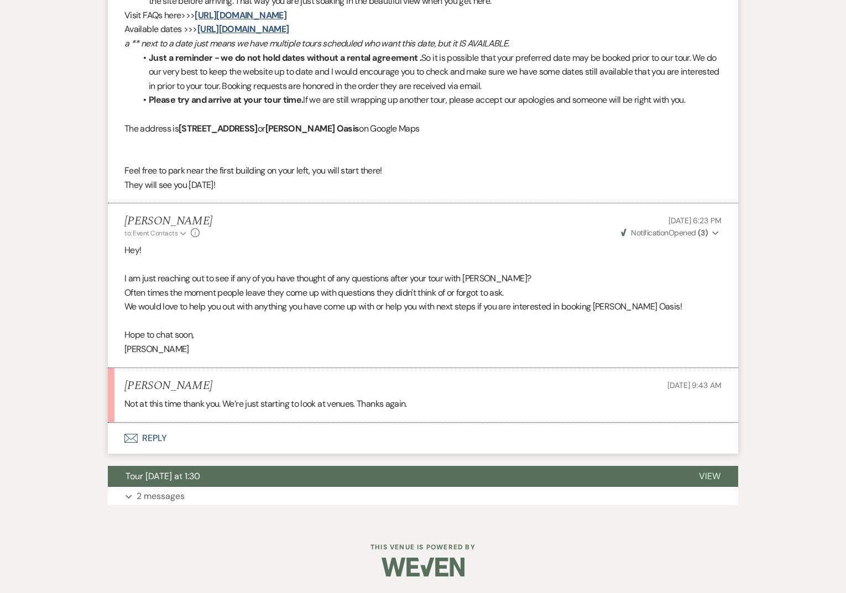
scroll to position [1331, 0]
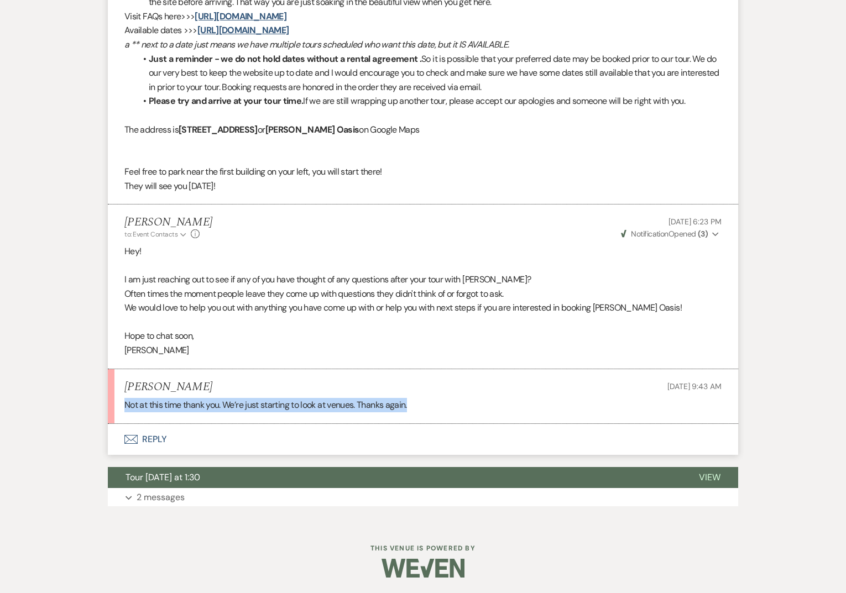
drag, startPoint x: 416, startPoint y: 404, endPoint x: 102, endPoint y: 399, distance: 313.6
copy p "Not at this time thank you. We’re just starting to look at venues. Thanks again."
click at [144, 440] on button "Envelope Reply" at bounding box center [423, 439] width 630 height 31
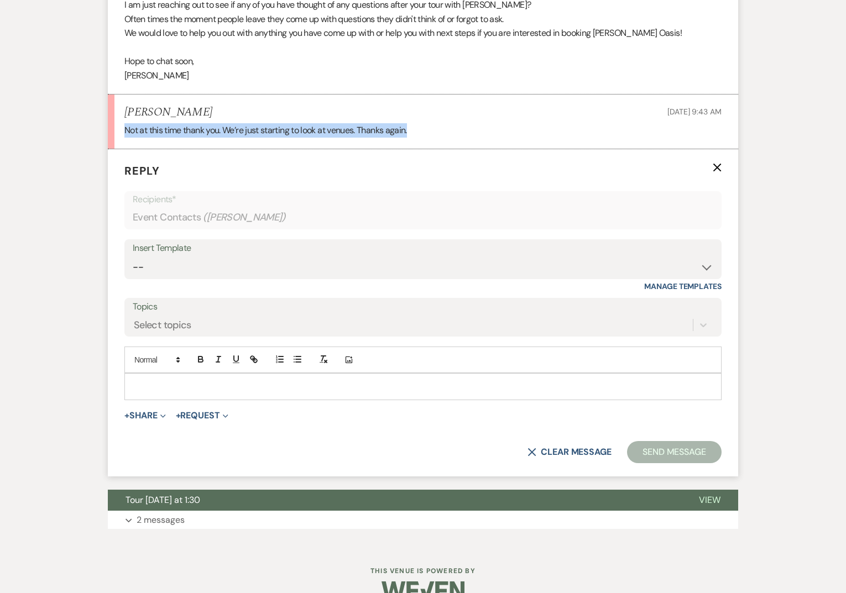
scroll to position [1622, 0]
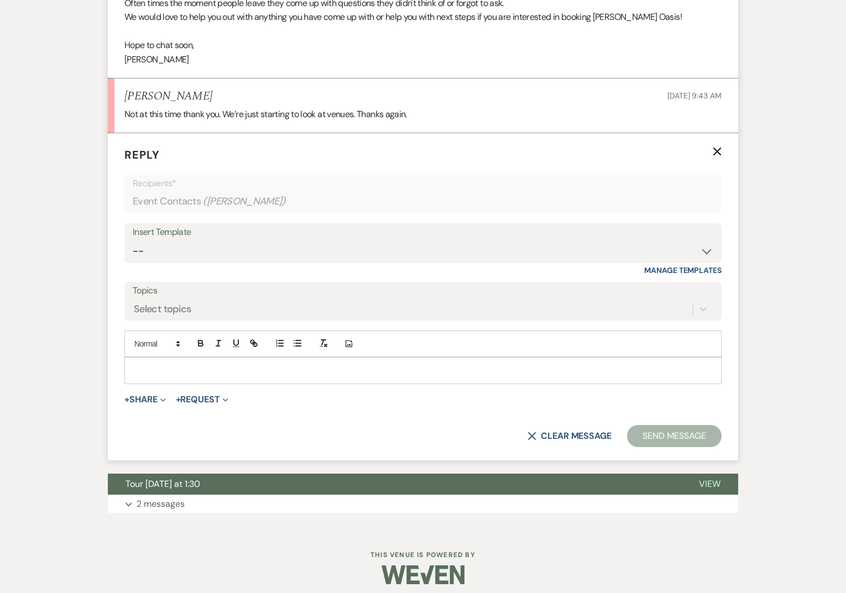
click at [167, 371] on p at bounding box center [423, 370] width 580 height 12
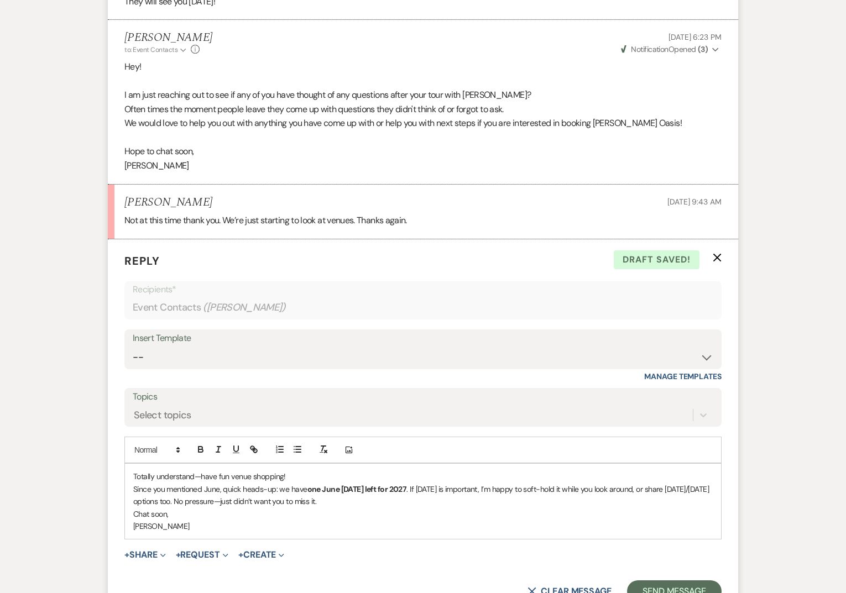
scroll to position [1516, 0]
drag, startPoint x: 418, startPoint y: 488, endPoint x: 438, endPoint y: 503, distance: 25.3
click at [438, 503] on p "Since you mentioned June, quick heads-up: we have one June [DATE] left for 2027…" at bounding box center [423, 495] width 580 height 25
click at [135, 524] on p "[PERSON_NAME]" at bounding box center [423, 526] width 580 height 12
click at [426, 504] on p "Im also going to attach a helpful vendor questionnaire our current couples LOVE" at bounding box center [423, 501] width 580 height 12
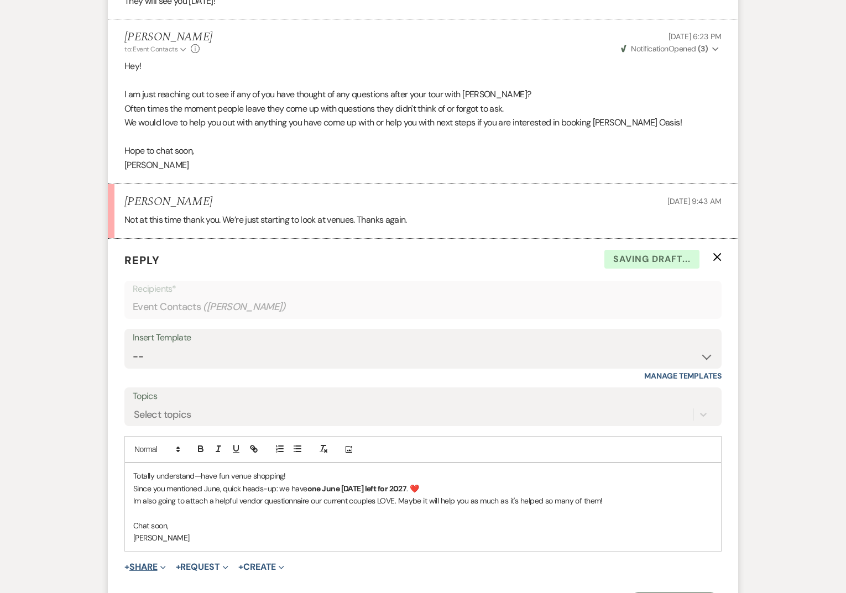
click at [128, 563] on span "+" at bounding box center [126, 567] width 5 height 9
click at [185, 584] on span "Doc Upload Documents" at bounding box center [169, 589] width 63 height 12
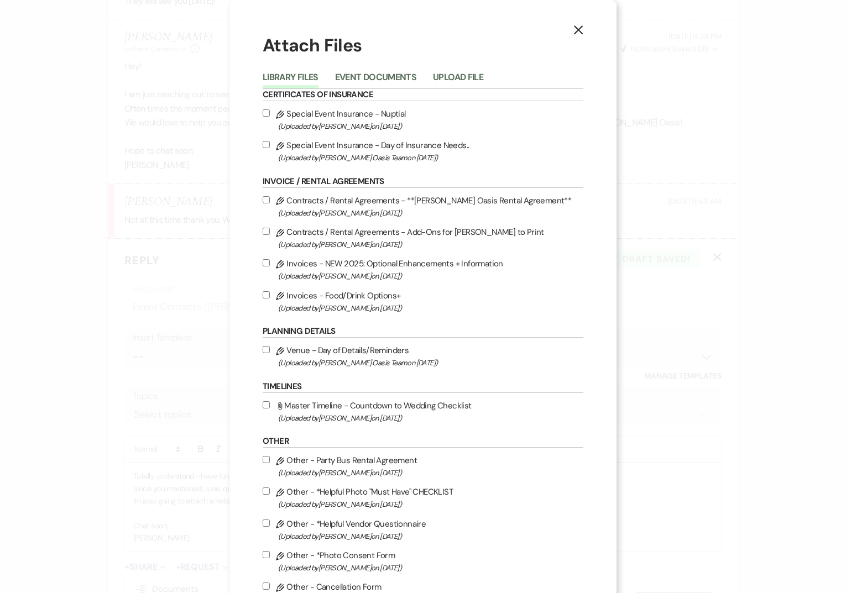
scroll to position [54, 0]
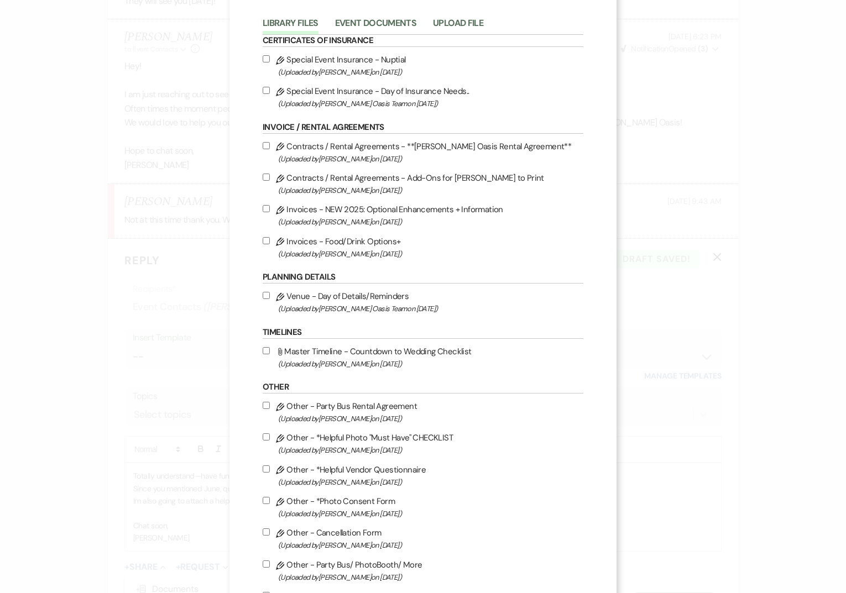
click at [333, 478] on label "Pencil Other - *Helpful Vendor Questionnaire (Uploaded by [PERSON_NAME] on [DAT…" at bounding box center [423, 476] width 321 height 26
click at [270, 473] on input "Pencil Other - *Helpful Vendor Questionnaire (Uploaded by [PERSON_NAME] on [DAT…" at bounding box center [266, 469] width 7 height 7
checkbox input "true"
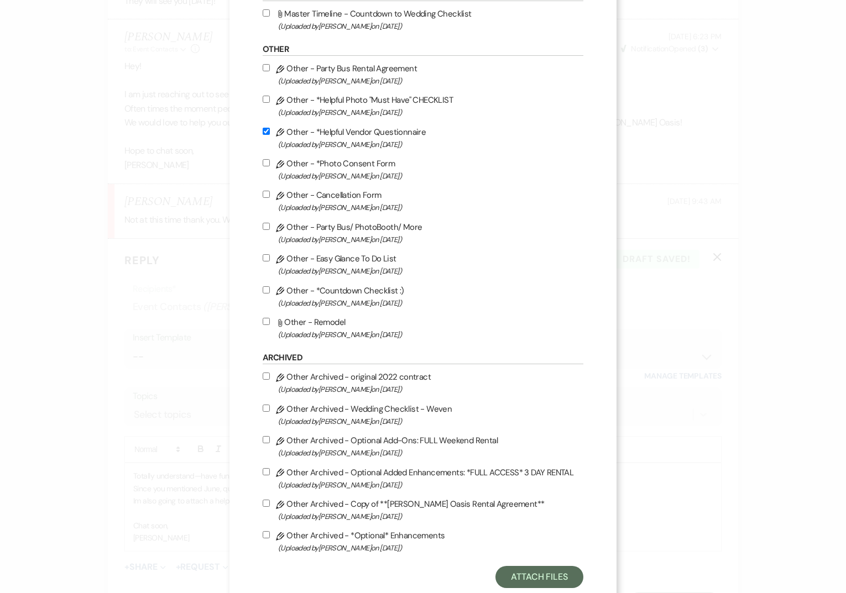
scroll to position [426, 0]
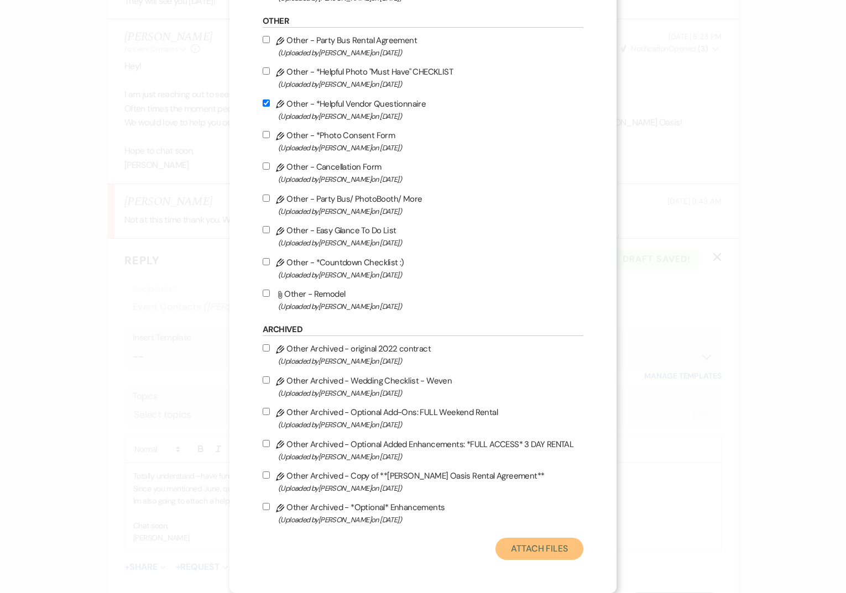
click at [537, 550] on button "Attach Files" at bounding box center [539, 549] width 88 height 22
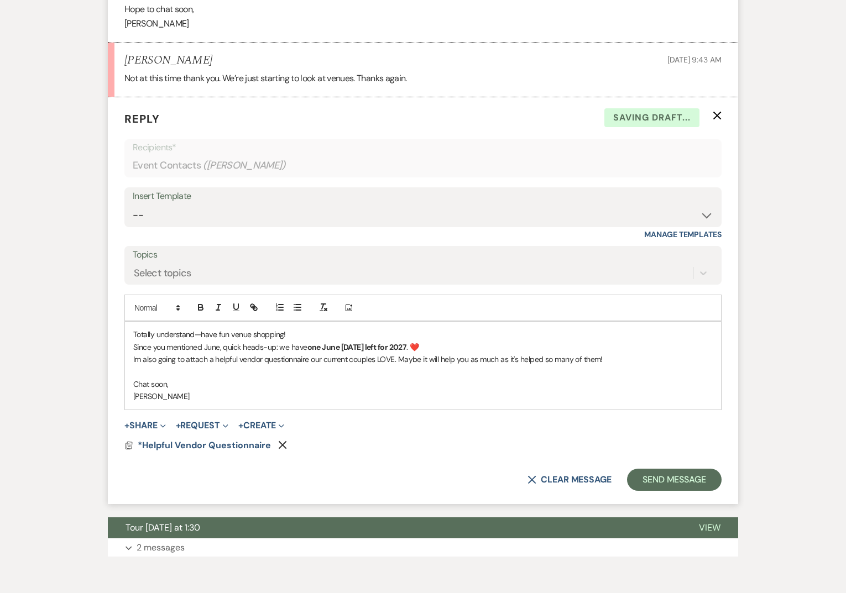
scroll to position [1670, 0]
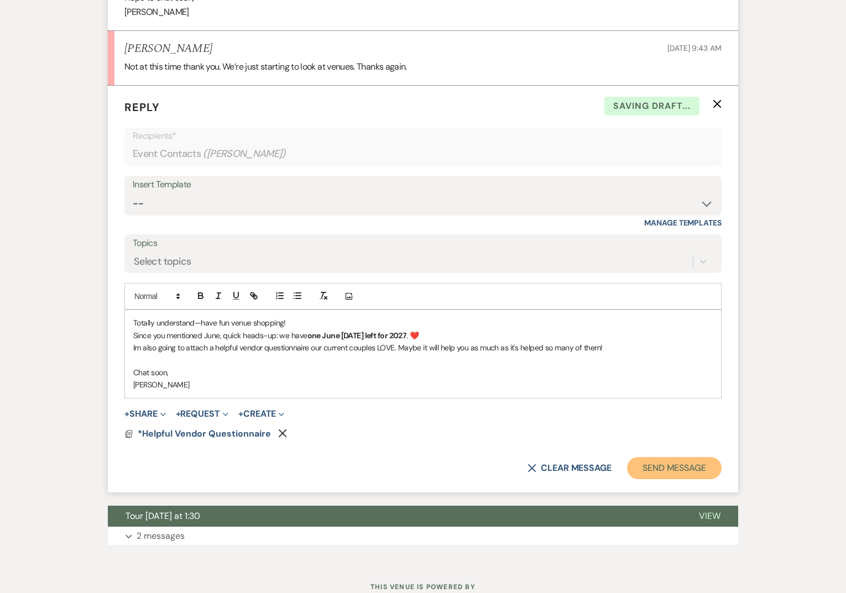
click at [679, 468] on button "Send Message" at bounding box center [674, 468] width 95 height 22
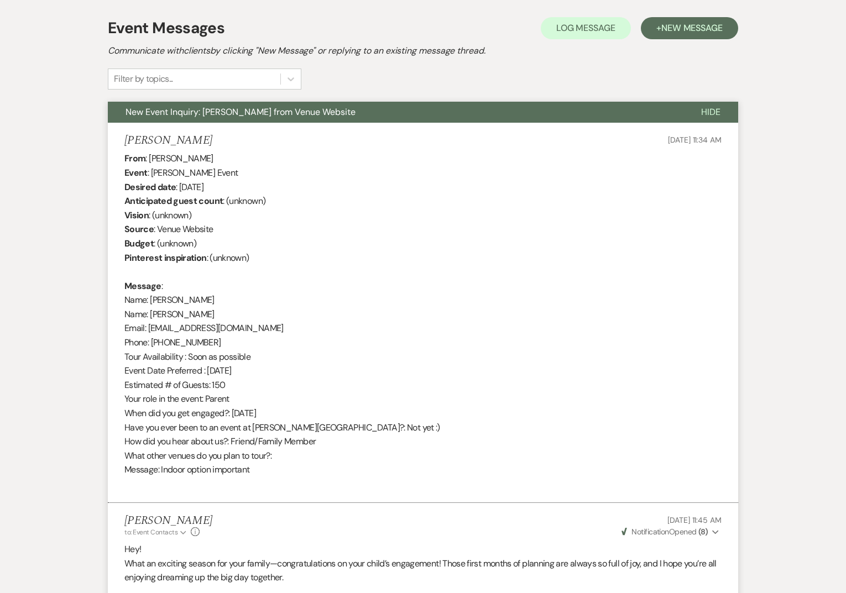
scroll to position [0, 0]
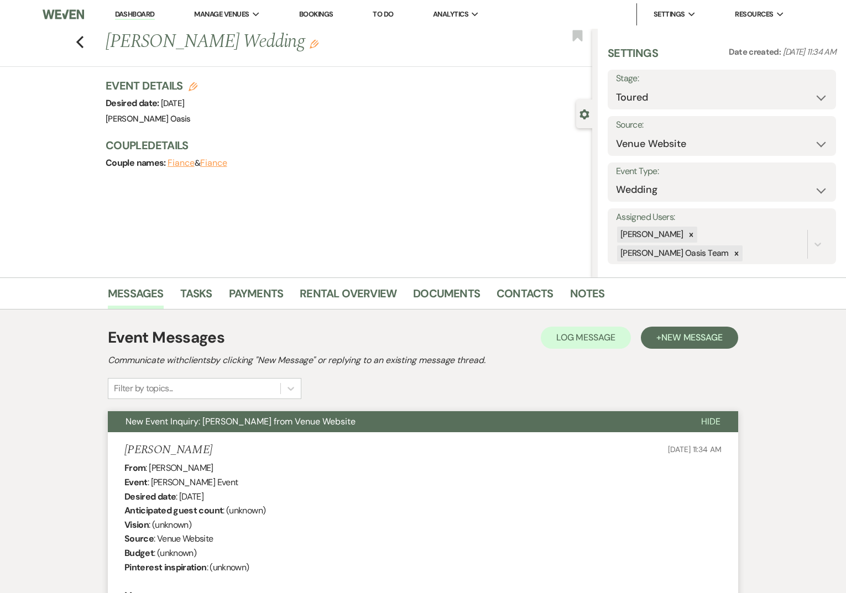
click at [135, 14] on link "Dashboard" at bounding box center [135, 14] width 40 height 11
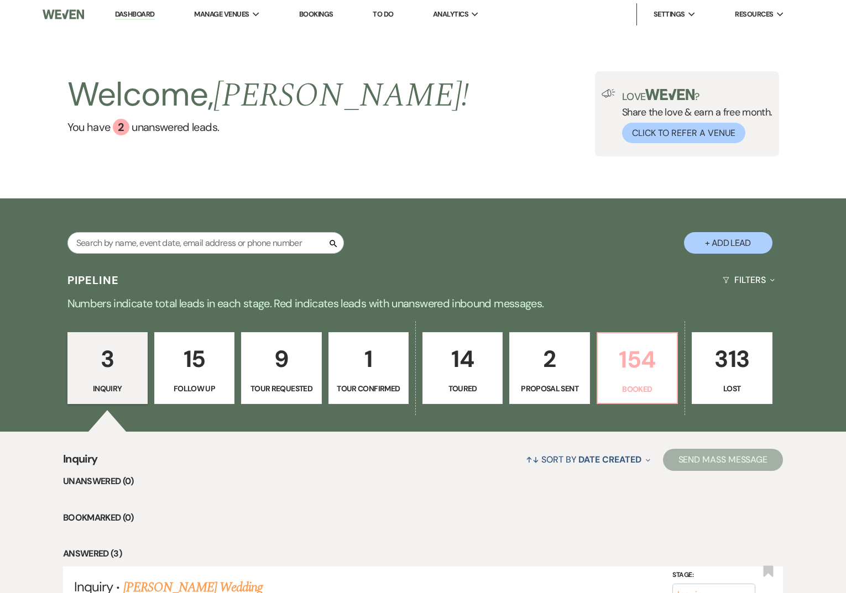
click at [631, 366] on p "154" at bounding box center [637, 359] width 66 height 37
